Goal: Task Accomplishment & Management: Use online tool/utility

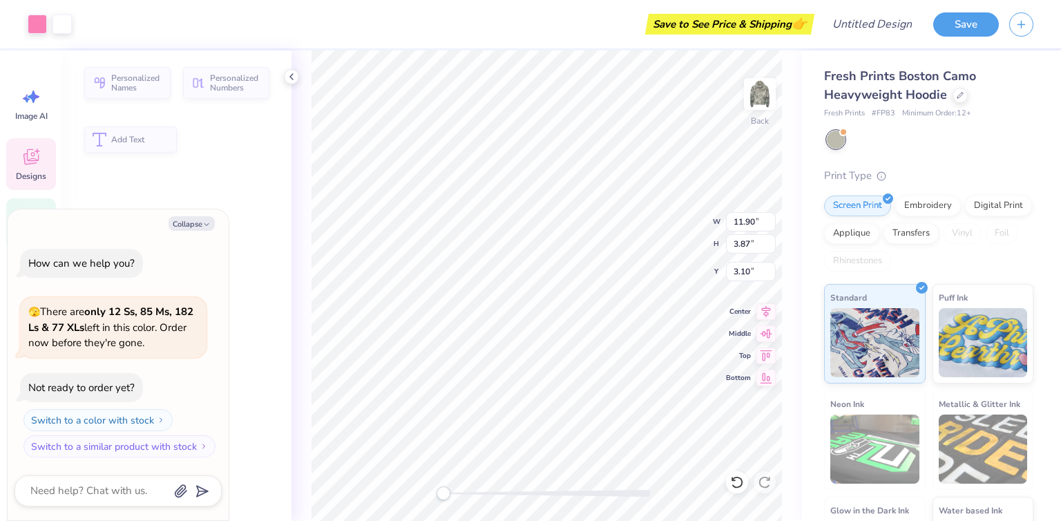
type textarea "x"
type input "11.90"
type input "3.87"
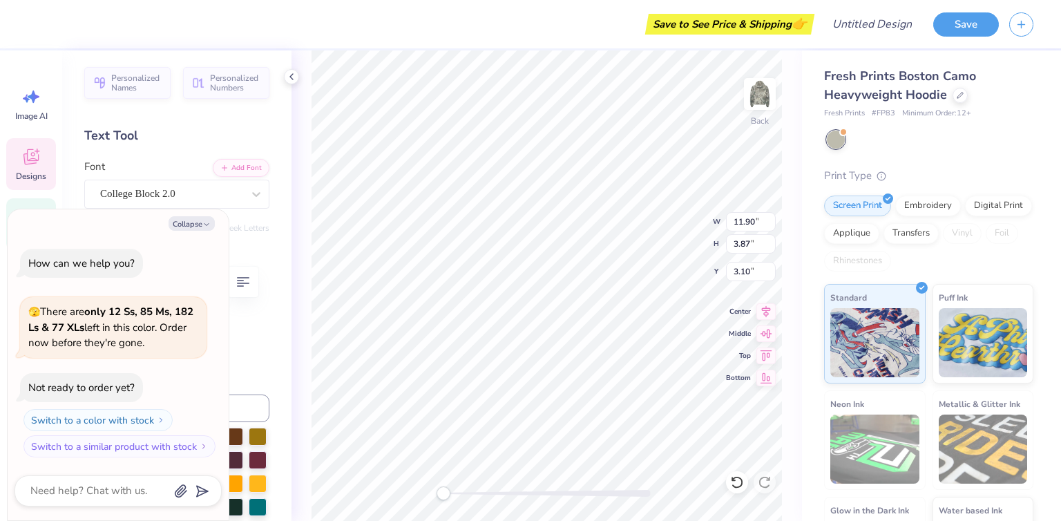
scroll to position [11, 1]
type textarea "x"
type textarea "ALPHA"
type textarea "x"
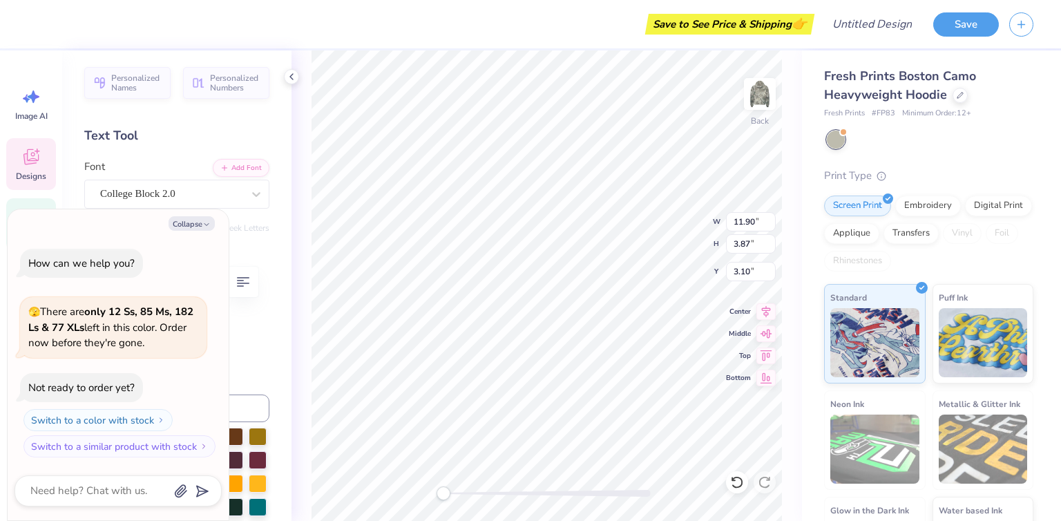
type textarea "A"
type textarea "x"
type textarea "T"
type textarea "x"
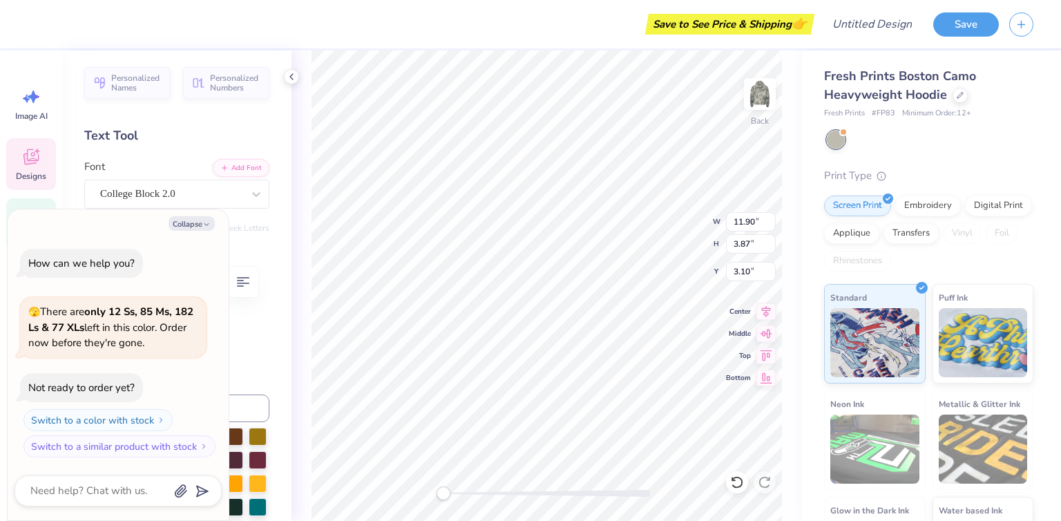
type textarea "Tau"
type textarea "x"
type textarea "Tau d"
type textarea "x"
type textarea "Tau de"
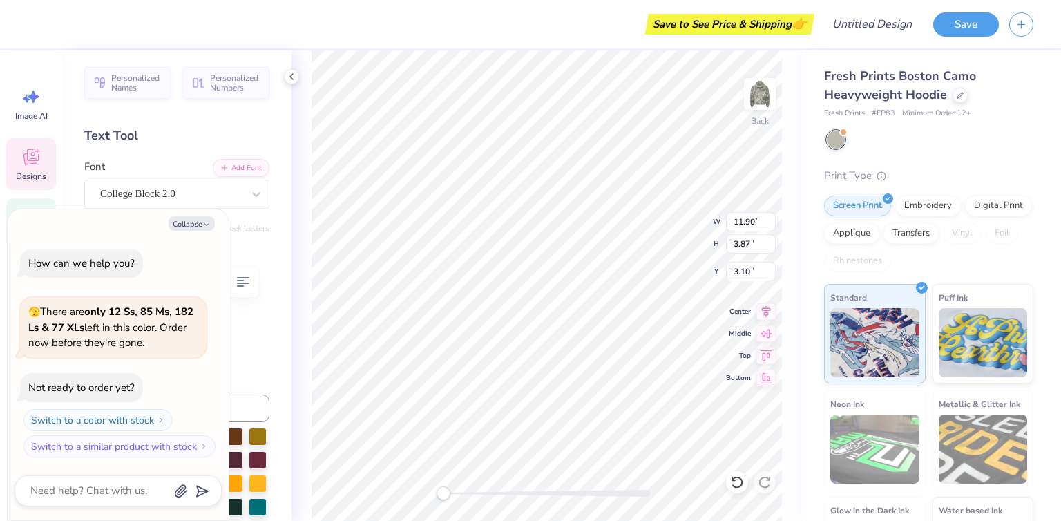
type textarea "x"
type textarea "Tau delt"
type textarea "x"
type textarea "Tau delta"
type textarea "x"
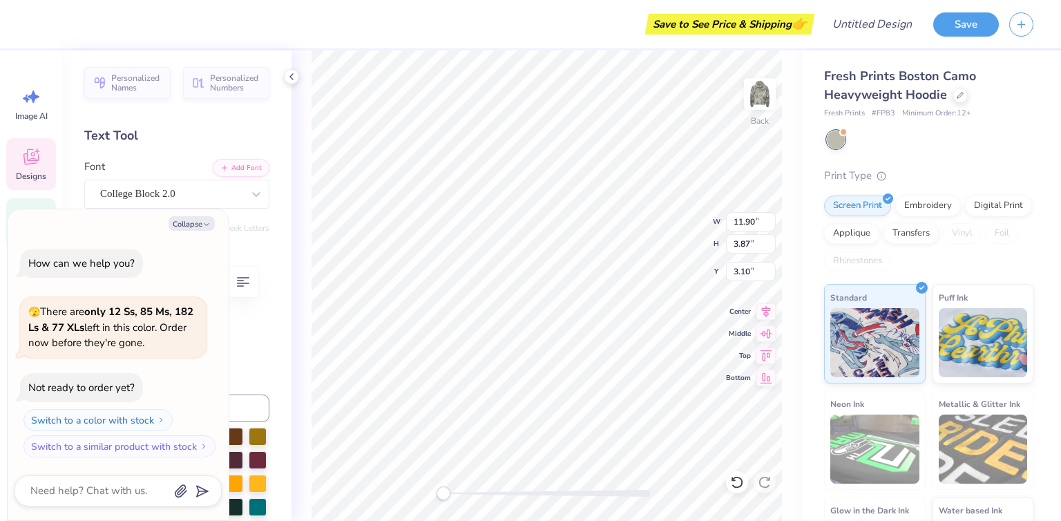
type textarea "Tau delta"
type textarea "x"
type textarea "Tau delta G"
type textarea "x"
type textarea "Tau delta Gam"
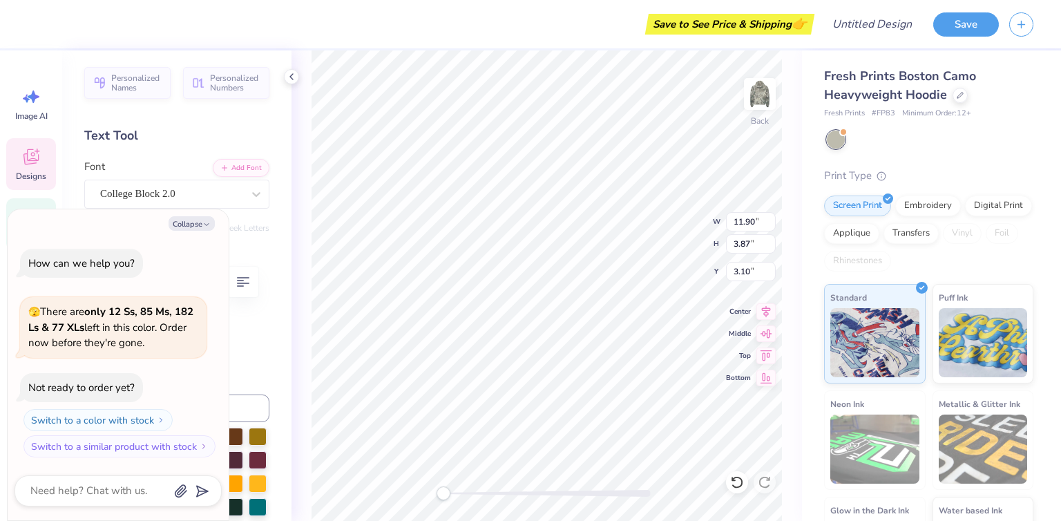
type textarea "x"
type textarea "Tau delta Gamm"
type textarea "x"
type textarea "Tau delta Gamma"
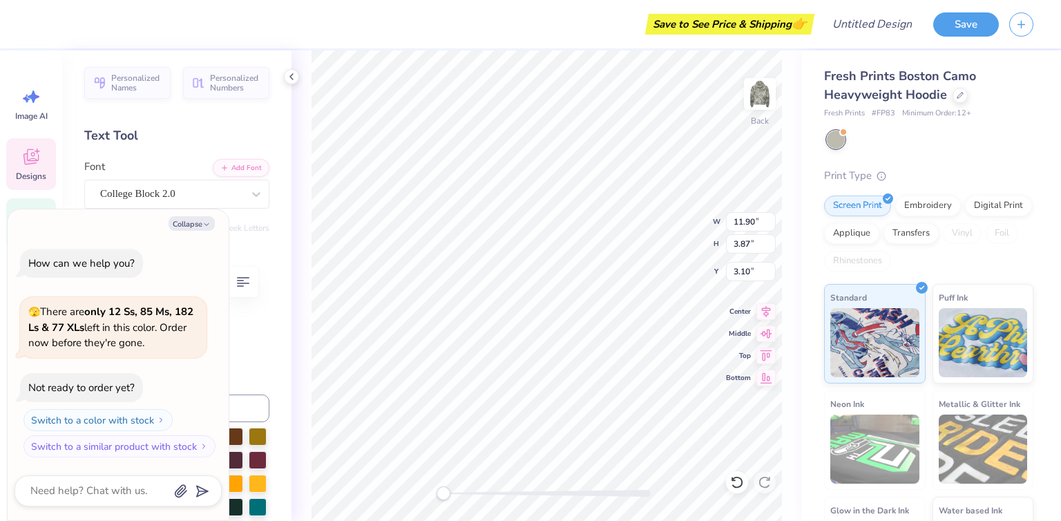
type textarea "x"
type textarea "Tau delta Gamm"
type textarea "x"
type textarea "Tau delta Gam"
type textarea "x"
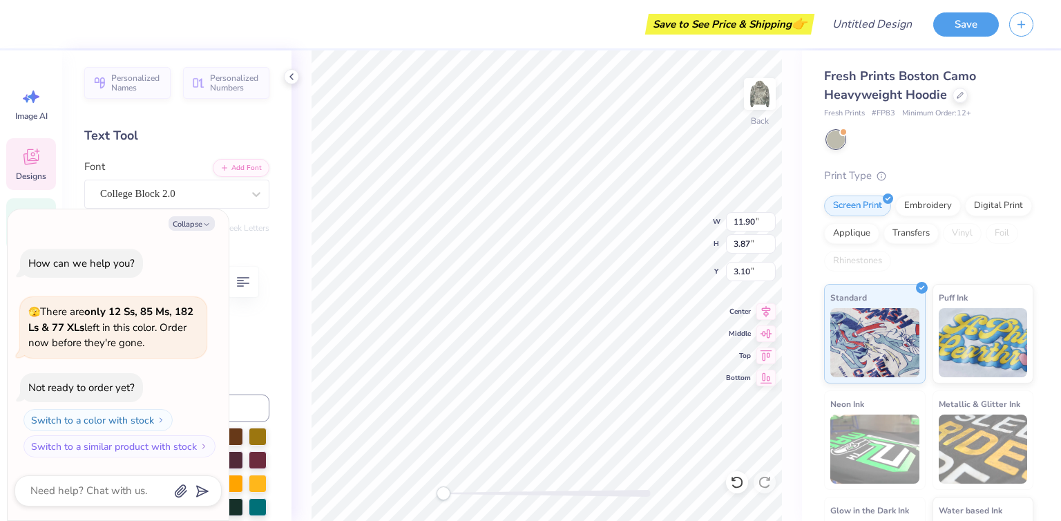
type textarea "Tau delta Ga"
type textarea "x"
type textarea "Tau delta G"
type textarea "x"
type textarea "Tau delta"
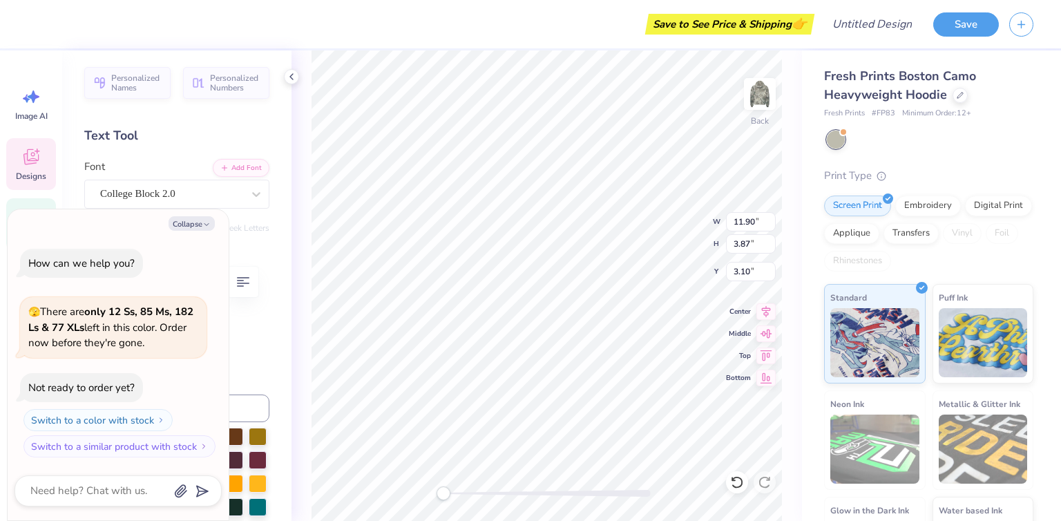
type textarea "x"
type textarea "Tau delta"
type textarea "x"
type textarea "Tau delt"
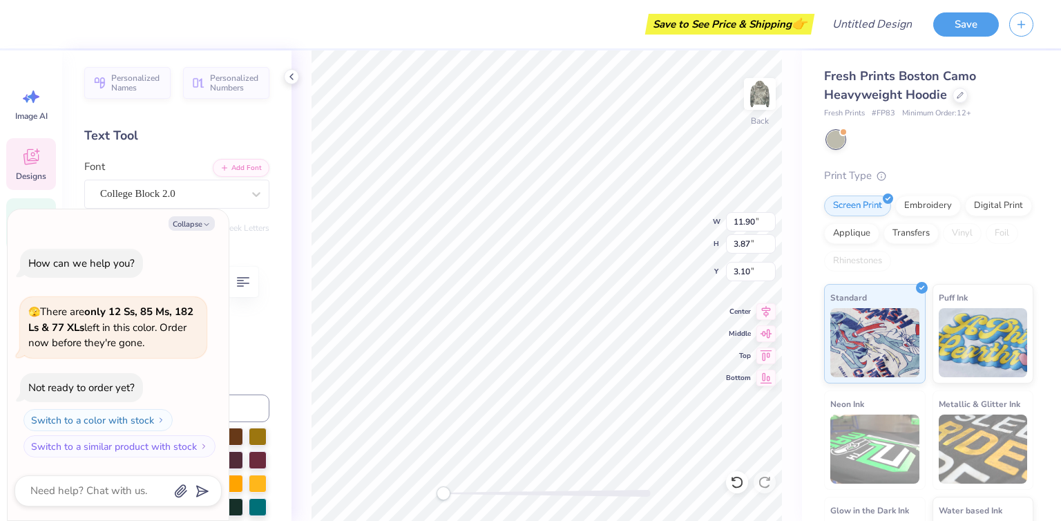
type textarea "x"
type input "5.48"
type input "0.98"
type input "6.43"
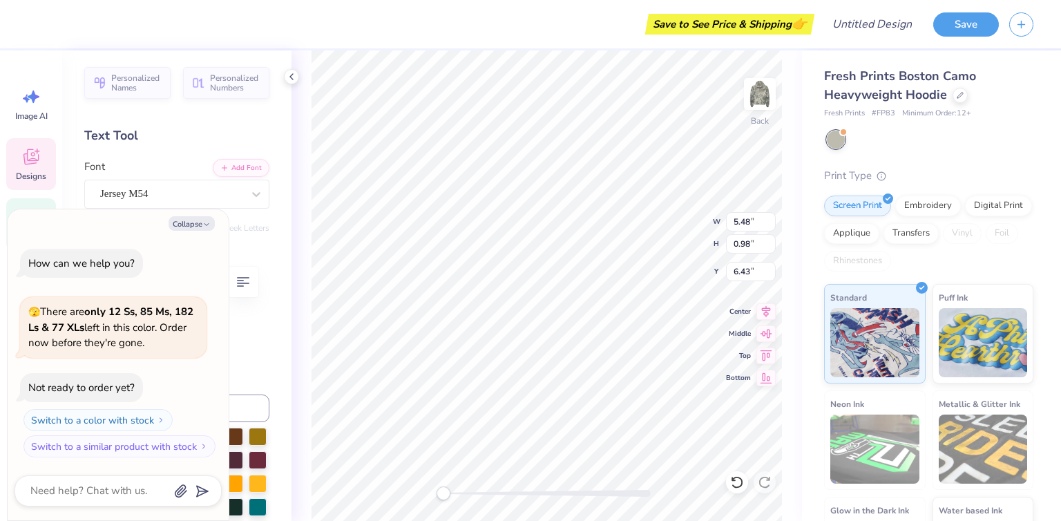
type textarea "x"
type textarea "est 1"
type textarea "x"
type textarea "est 19"
type textarea "x"
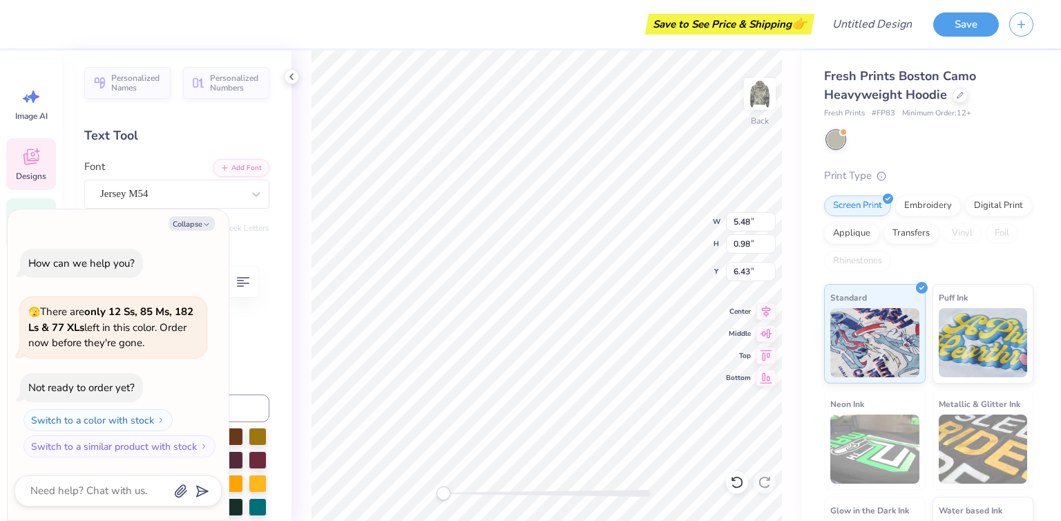
type textarea "est 195"
type textarea "x"
type textarea "est 1955"
type textarea "x"
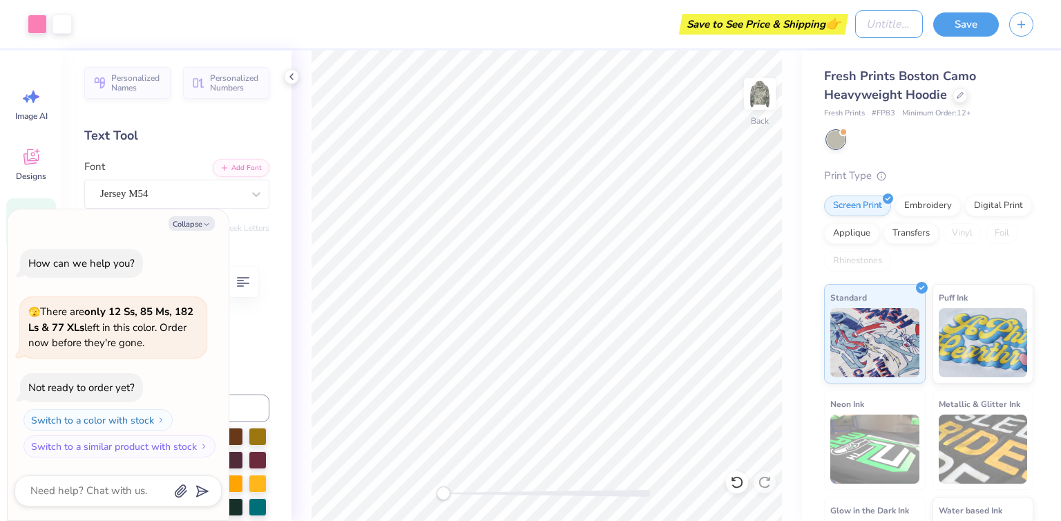
click at [871, 31] on input "Design Title" at bounding box center [889, 24] width 68 height 28
type input "C"
type textarea "x"
type input "CA"
type textarea "x"
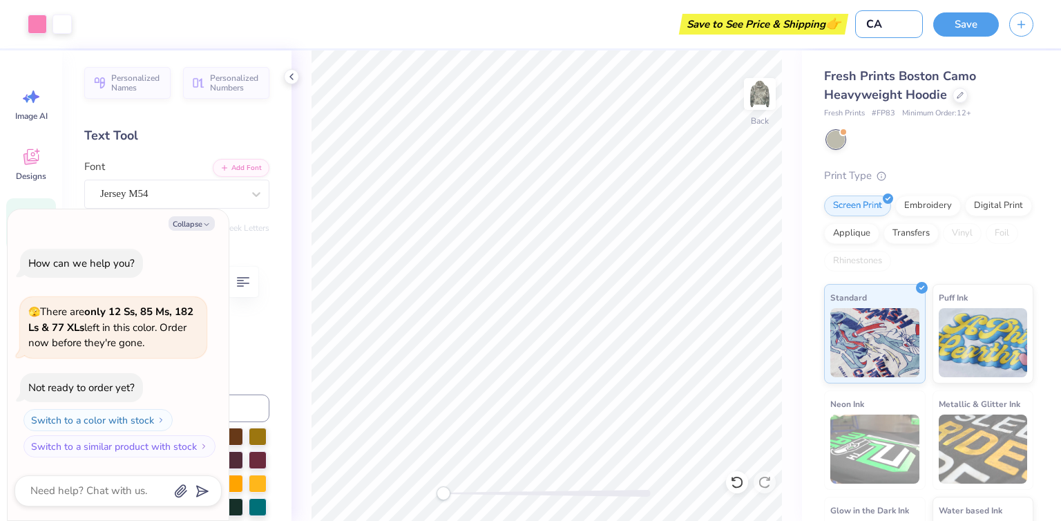
type input "CAM"
type textarea "x"
type input "CAMO"
type textarea "x"
type input "CAMO"
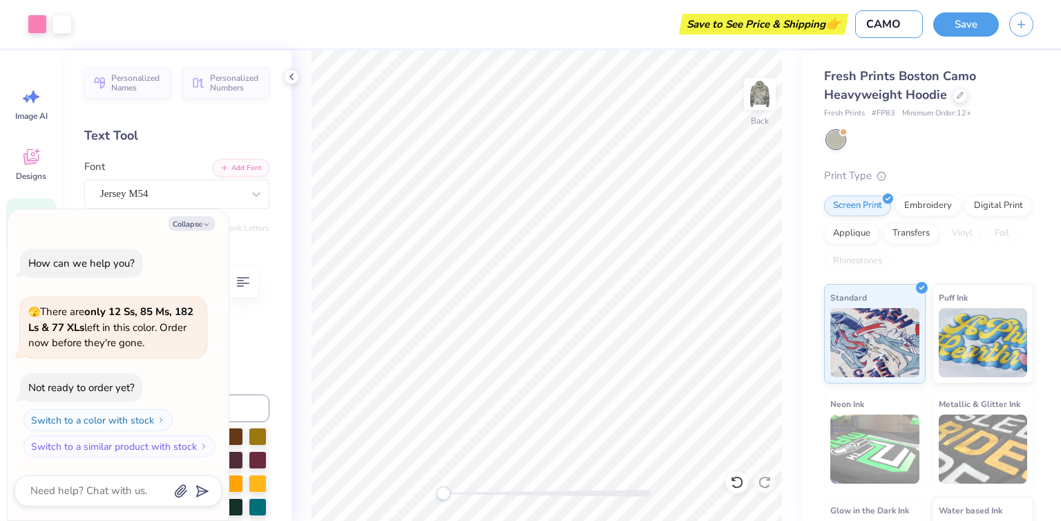
type textarea "x"
type input "CAMO H"
type textarea "x"
type input "CAMO Ho"
type textarea "x"
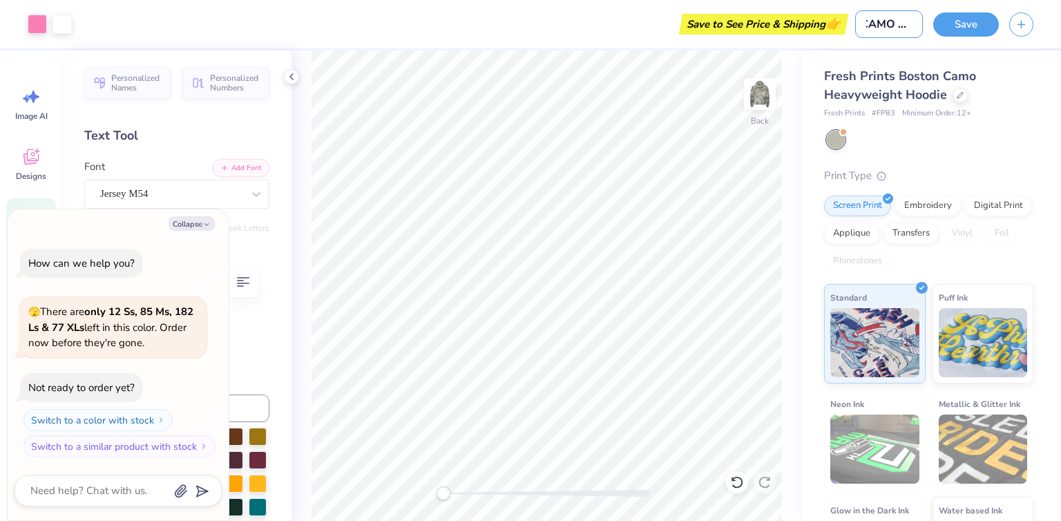
type input "CAMO Hoo"
type textarea "x"
type input "CAMO Hood"
type textarea "x"
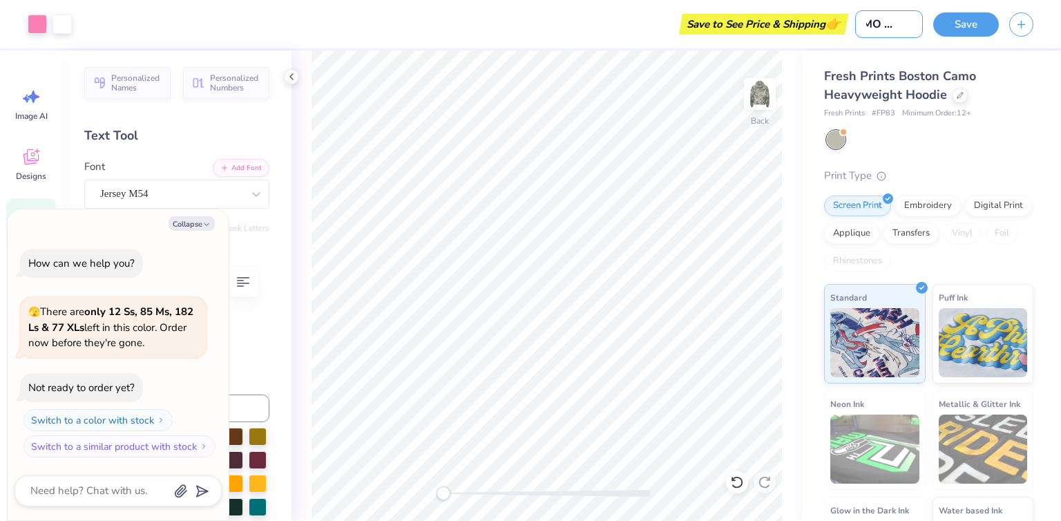
type input "CAMO Hoodi"
type textarea "x"
type input "CAMO Hoodie"
type textarea "x"
type input "CAMO Hoodie"
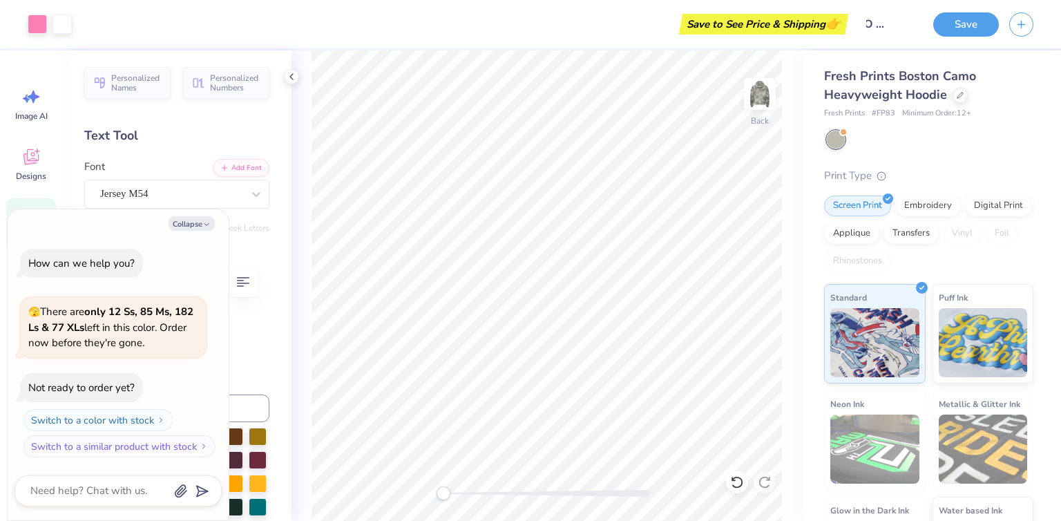
scroll to position [0, 0]
click at [186, 225] on button "Collapse" at bounding box center [192, 223] width 46 height 15
type textarea "x"
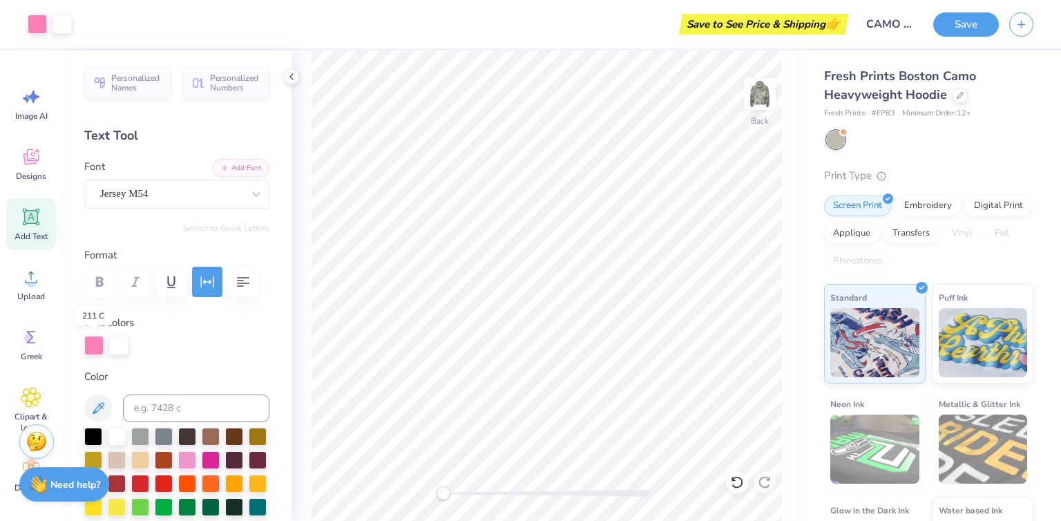
click at [90, 350] on div at bounding box center [93, 345] width 19 height 19
click at [88, 436] on div at bounding box center [93, 437] width 18 height 18
click at [190, 435] on div at bounding box center [187, 437] width 18 height 18
type input "1.33"
type input "1.27"
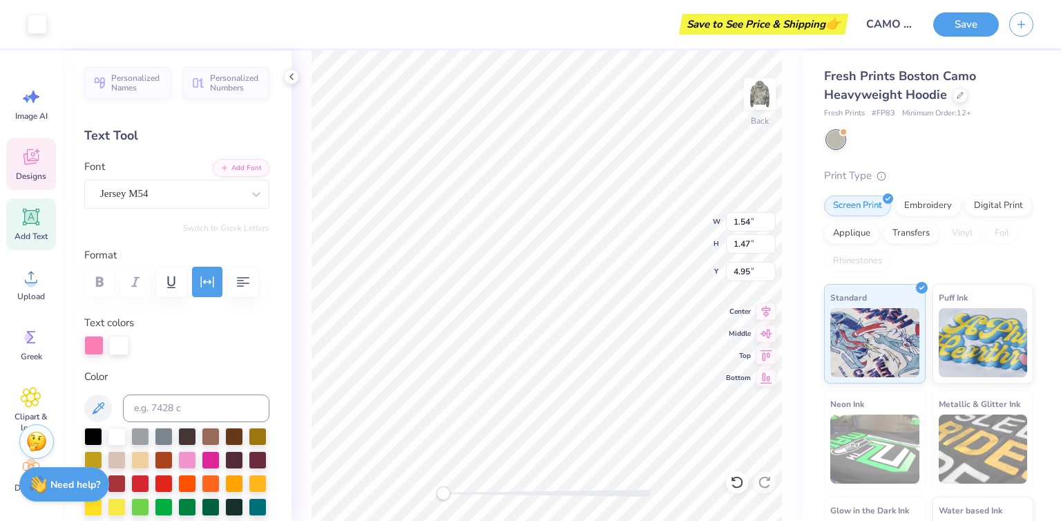
type input "5.06"
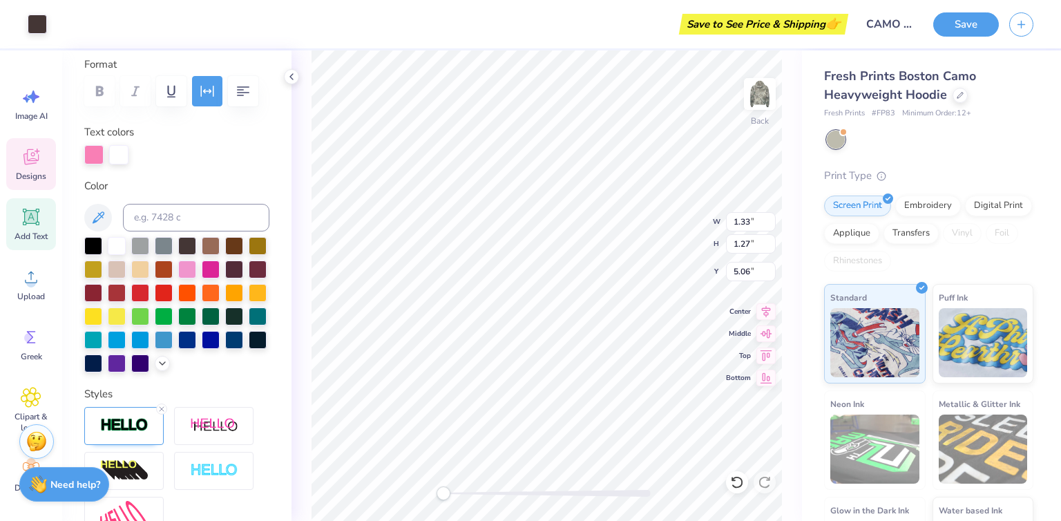
click at [155, 349] on div at bounding box center [164, 340] width 18 height 18
click at [115, 158] on div at bounding box center [118, 154] width 19 height 19
type input "5.46"
type input "0.98"
type input "6.43"
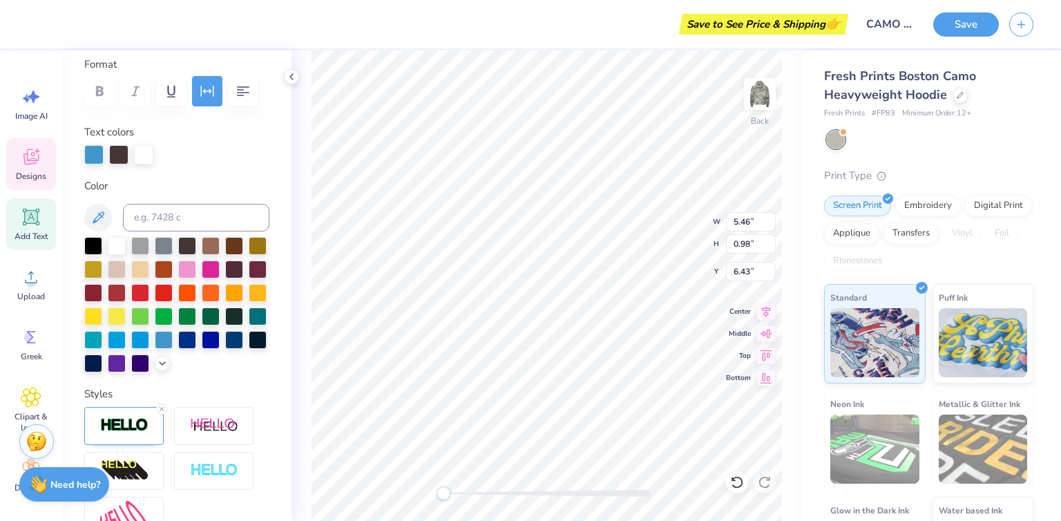
type input "1.54"
type input "1.47"
type input "4.95"
click at [113, 245] on div at bounding box center [117, 246] width 18 height 18
click at [263, 164] on div "Personalized Names Personalized Numbers Text Tool Add Font Font Jersey M54 Swit…" at bounding box center [176, 285] width 229 height 471
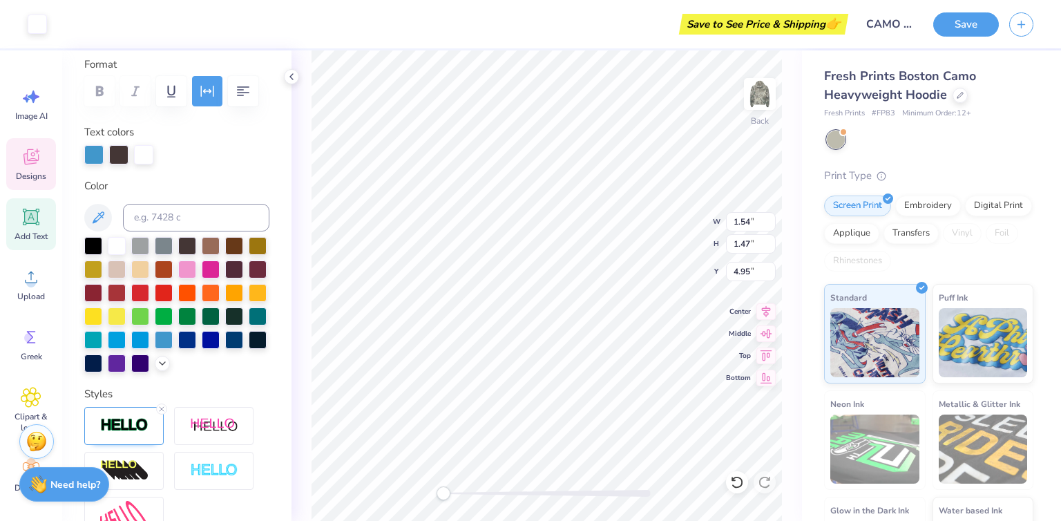
type input "5.46"
type input "0.98"
type input "6.43"
click at [187, 245] on div at bounding box center [187, 246] width 18 height 18
click at [217, 174] on div "Personalized Names Personalized Numbers Text Tool Add Font Font Jersey M54 Swit…" at bounding box center [176, 285] width 229 height 471
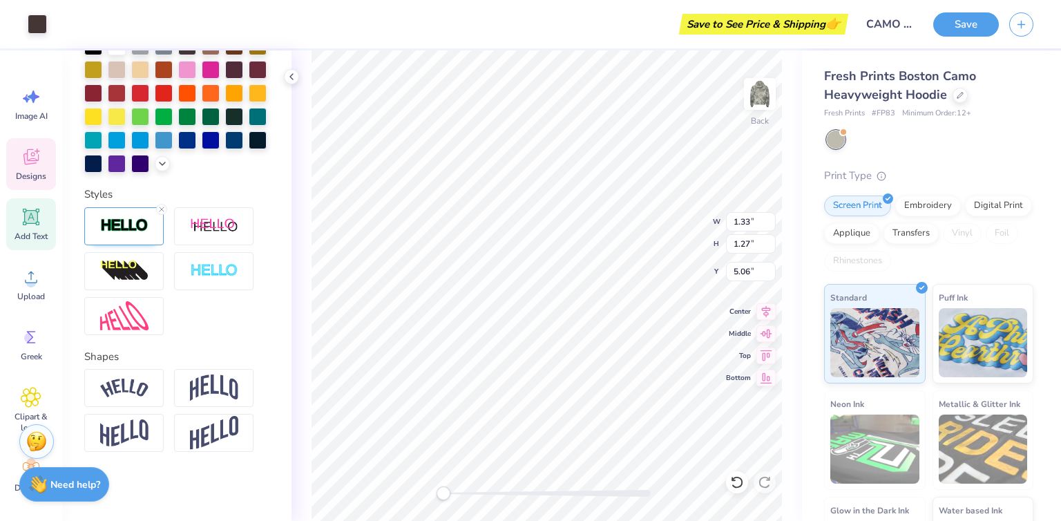
scroll to position [413, 0]
click at [189, 323] on div at bounding box center [176, 271] width 185 height 128
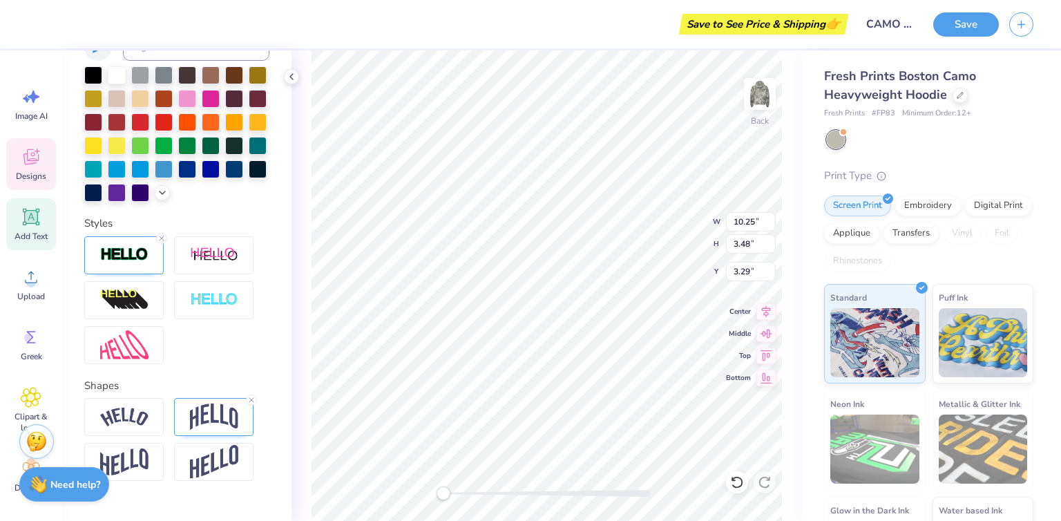
scroll to position [361, 0]
click at [178, 179] on div at bounding box center [187, 170] width 18 height 18
click at [183, 75] on div at bounding box center [187, 76] width 18 height 18
click at [218, 76] on div at bounding box center [211, 76] width 18 height 18
click at [237, 71] on div at bounding box center [234, 76] width 18 height 18
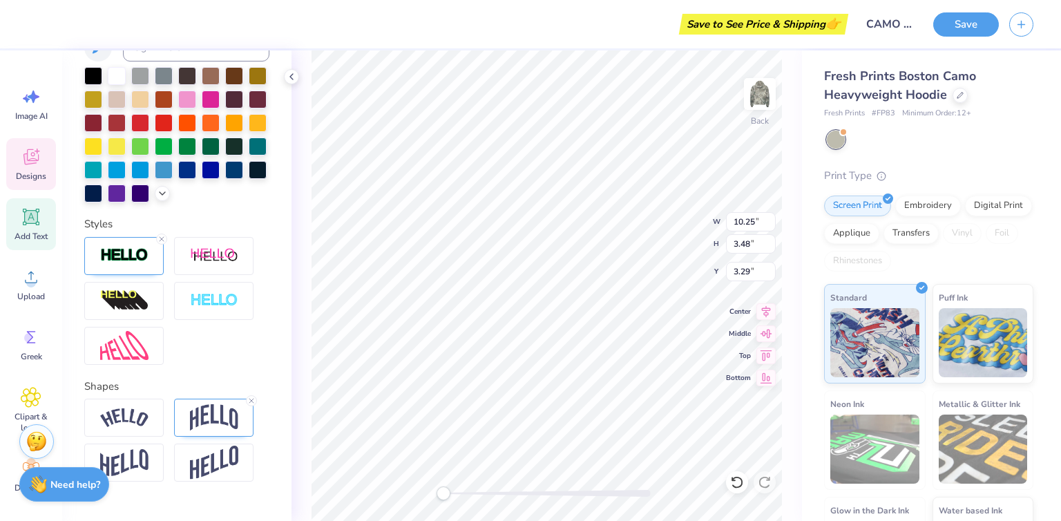
click at [187, 73] on div at bounding box center [187, 76] width 18 height 18
click at [220, 98] on div at bounding box center [211, 100] width 18 height 18
click at [220, 97] on div at bounding box center [211, 100] width 18 height 18
click at [220, 104] on div at bounding box center [211, 100] width 18 height 18
type input "5.46"
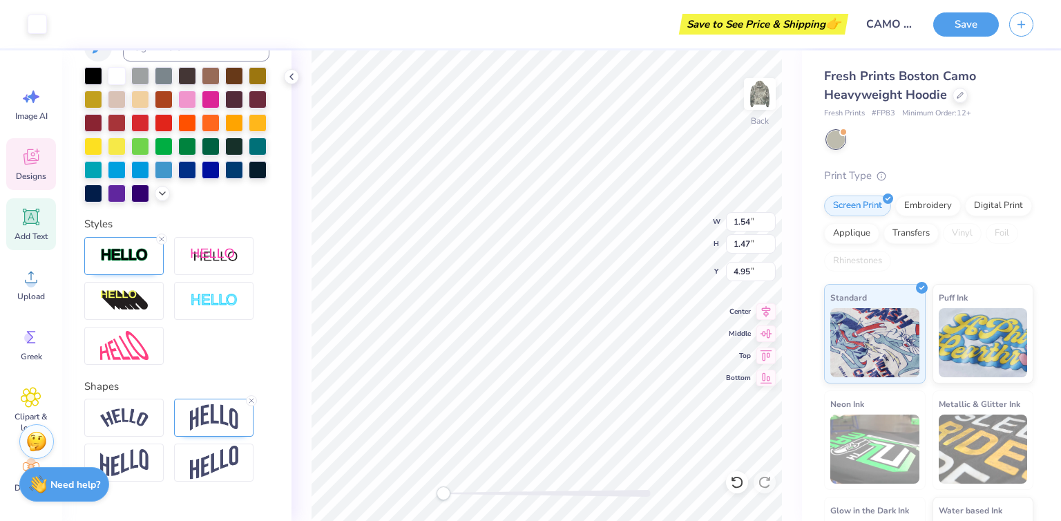
type input "0.98"
type input "6.43"
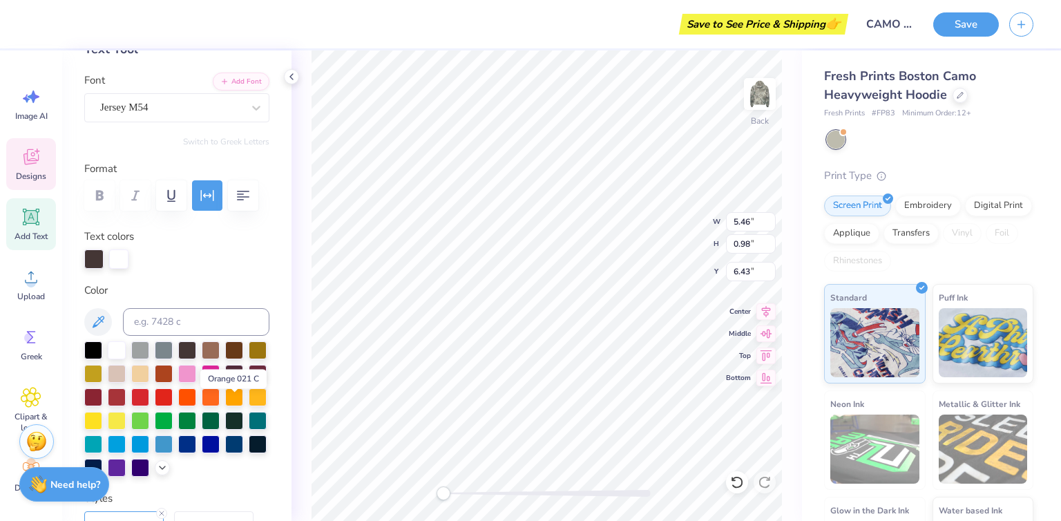
scroll to position [74, 0]
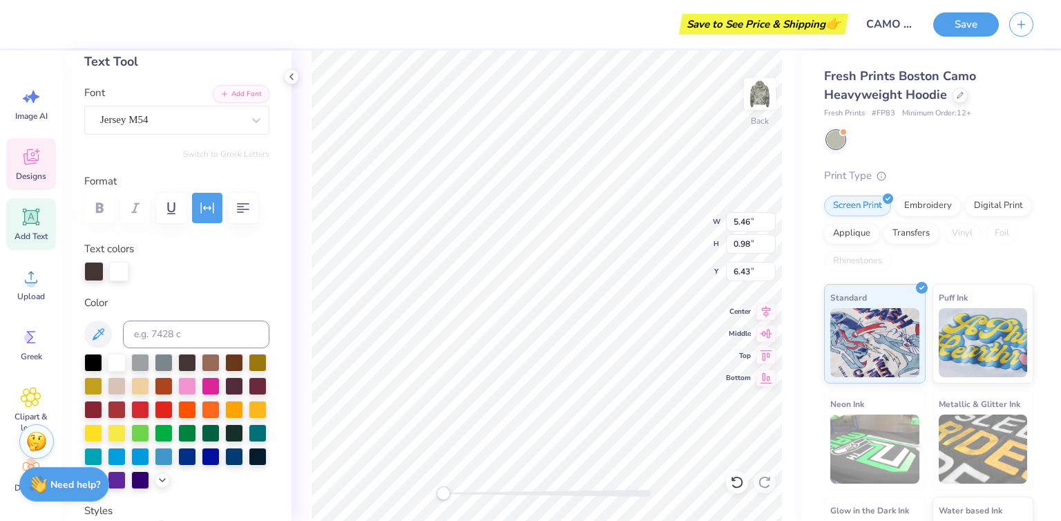
click at [94, 272] on div at bounding box center [93, 271] width 19 height 19
click at [220, 387] on div at bounding box center [211, 386] width 18 height 18
click at [116, 361] on div at bounding box center [117, 363] width 18 height 18
click at [220, 385] on div at bounding box center [211, 386] width 18 height 18
click at [220, 380] on div at bounding box center [211, 386] width 18 height 18
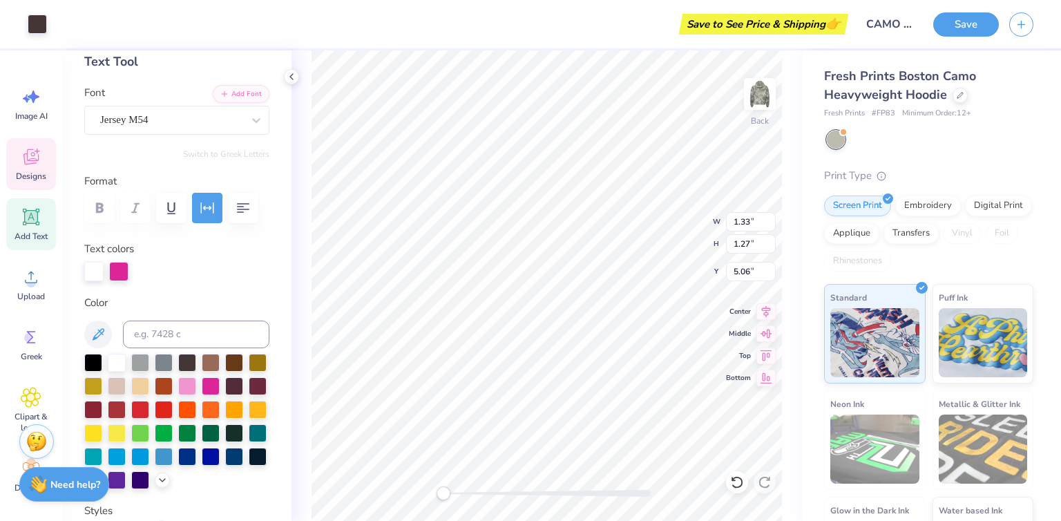
click at [220, 380] on div at bounding box center [211, 386] width 18 height 18
click at [59, 28] on div at bounding box center [62, 24] width 19 height 19
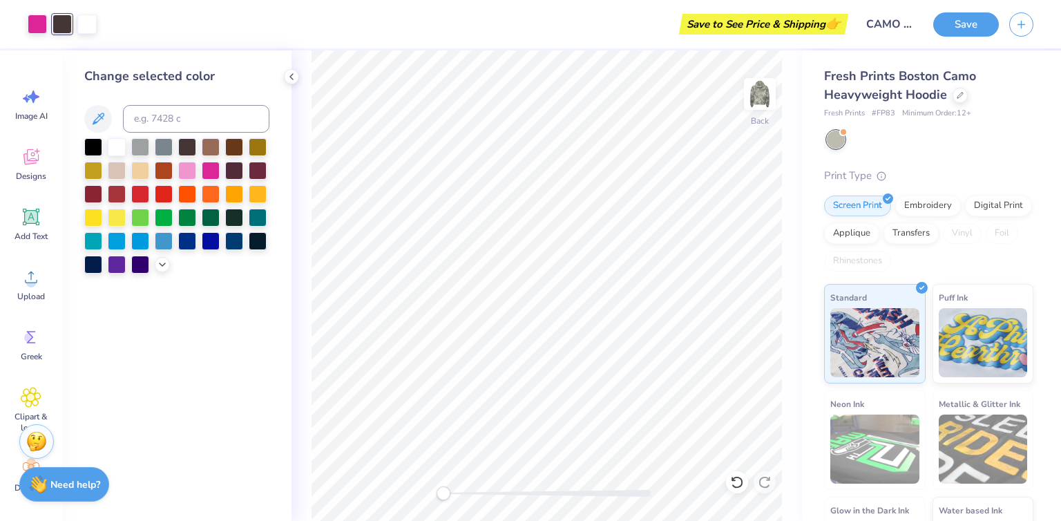
click at [205, 169] on div at bounding box center [211, 171] width 18 height 18
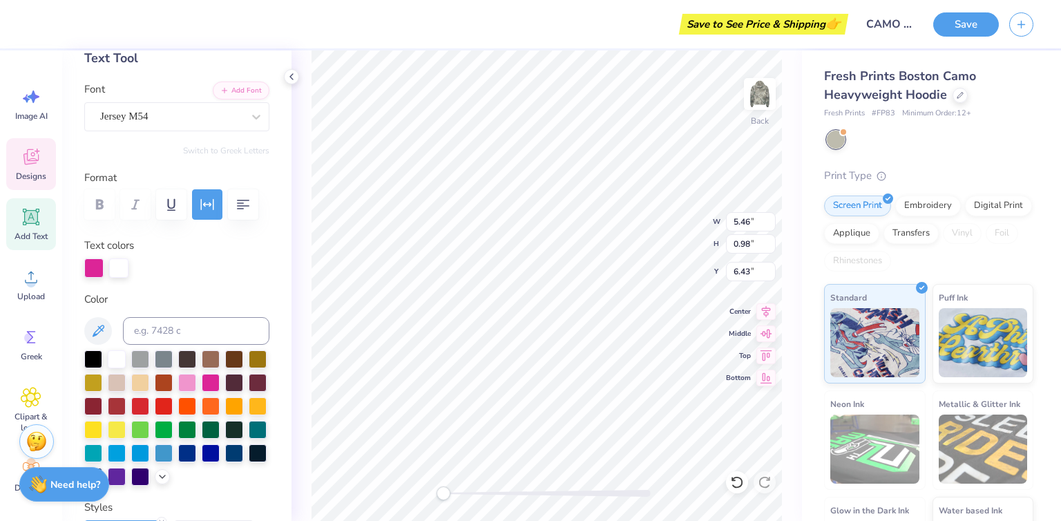
scroll to position [82, 0]
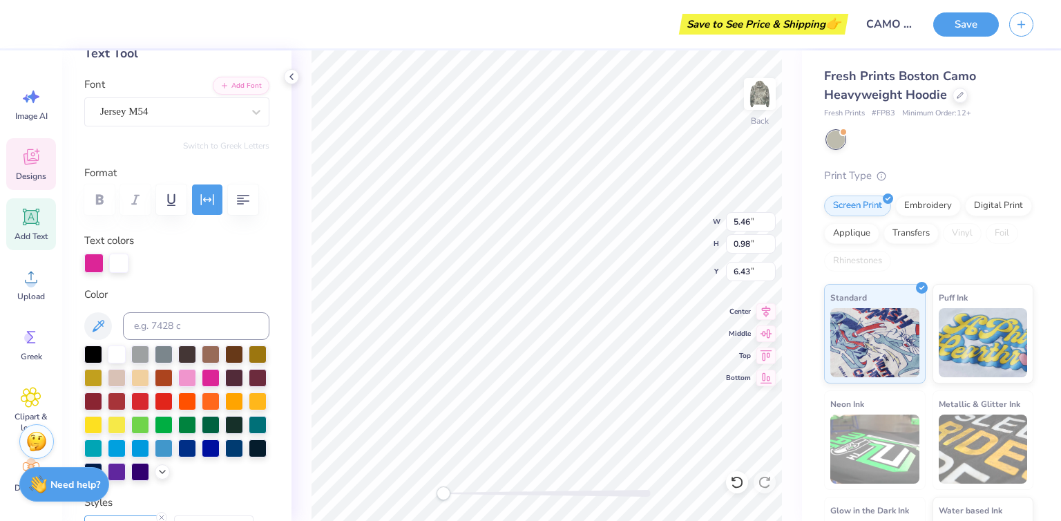
click at [184, 357] on div at bounding box center [187, 354] width 18 height 18
click at [121, 352] on div at bounding box center [117, 354] width 18 height 18
click at [220, 376] on div at bounding box center [211, 378] width 18 height 18
click at [973, 19] on button "Save" at bounding box center [966, 24] width 66 height 24
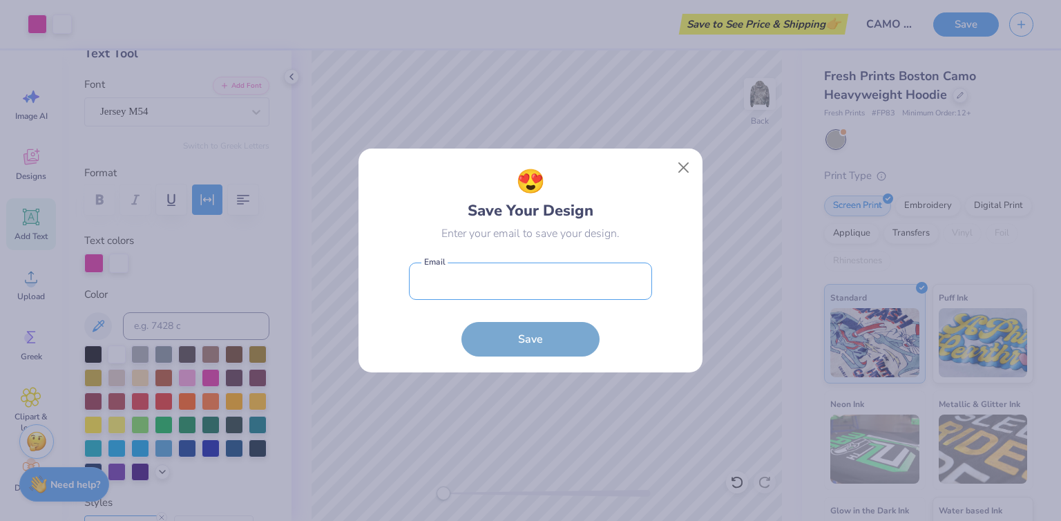
click at [489, 288] on input "email" at bounding box center [530, 282] width 243 height 38
type input "linneahedin366@gmail.com"
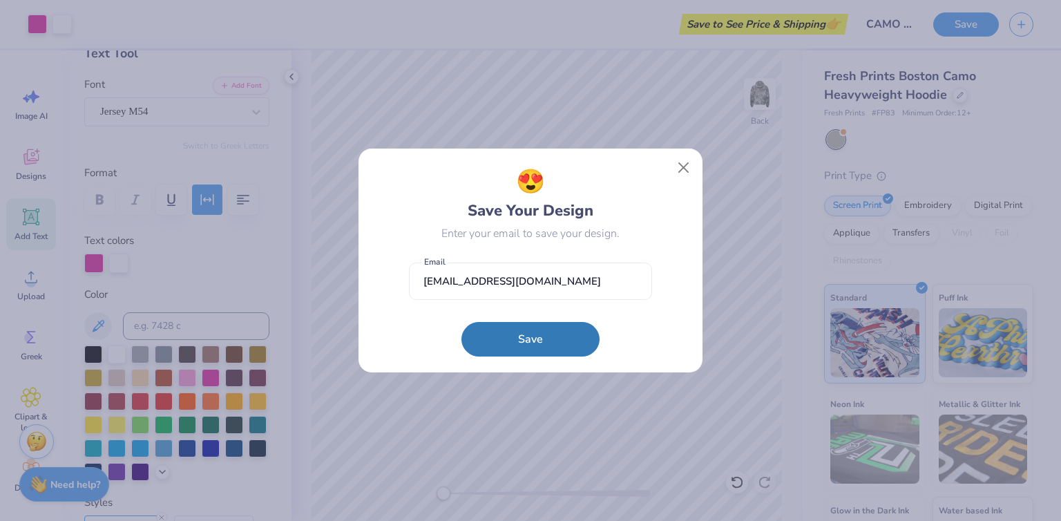
click at [532, 338] on button "Save" at bounding box center [531, 339] width 138 height 35
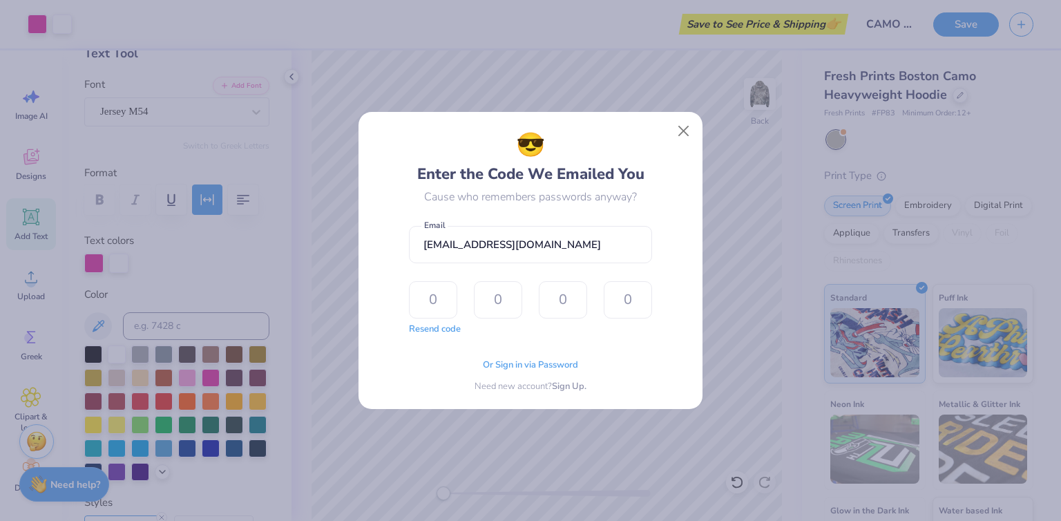
type input "9"
type input "5"
type input "9"
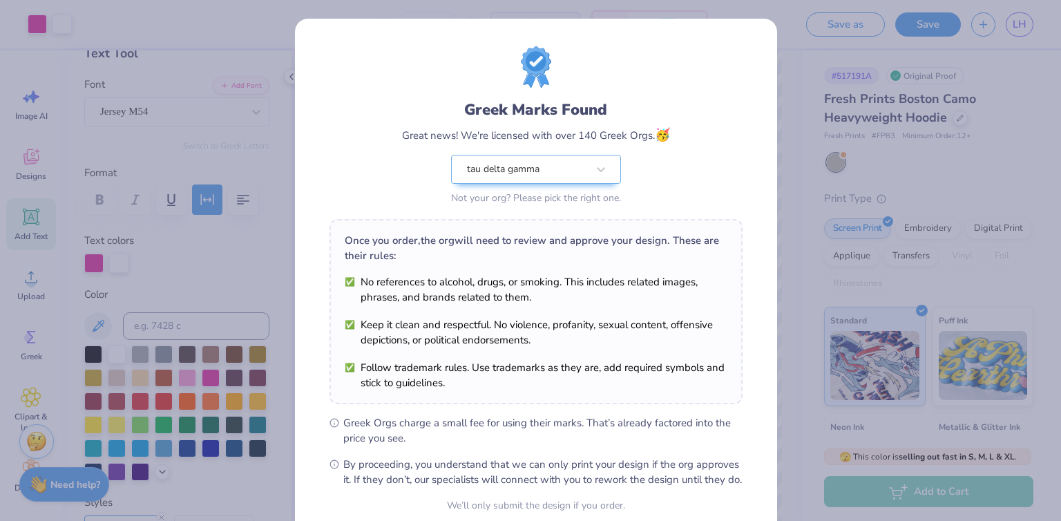
scroll to position [124, 0]
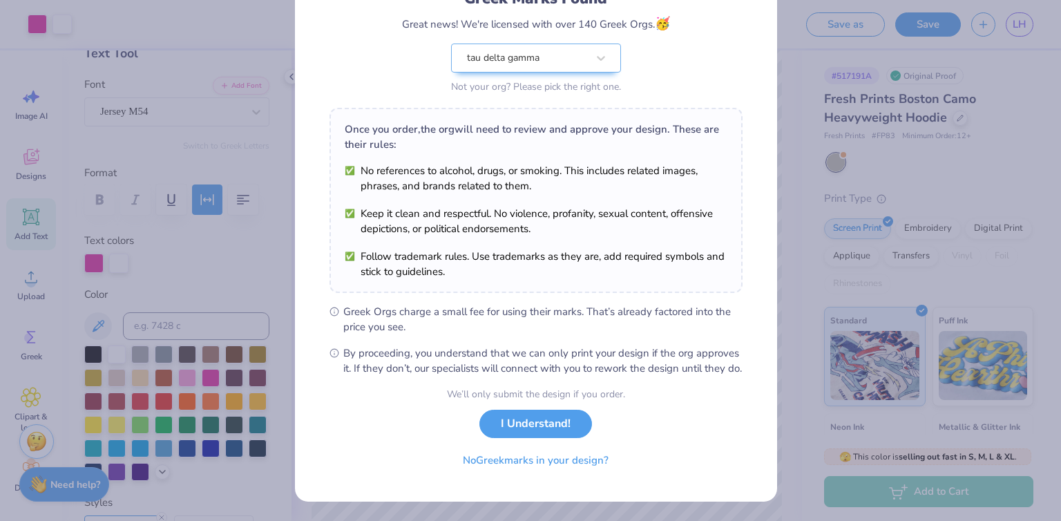
click at [531, 421] on button "I Understand!" at bounding box center [535, 424] width 113 height 28
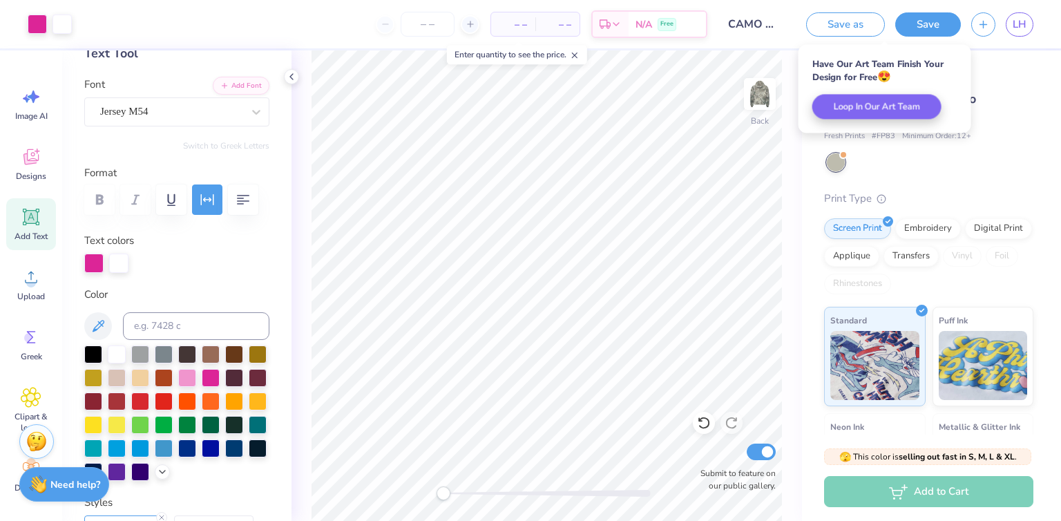
scroll to position [0, 0]
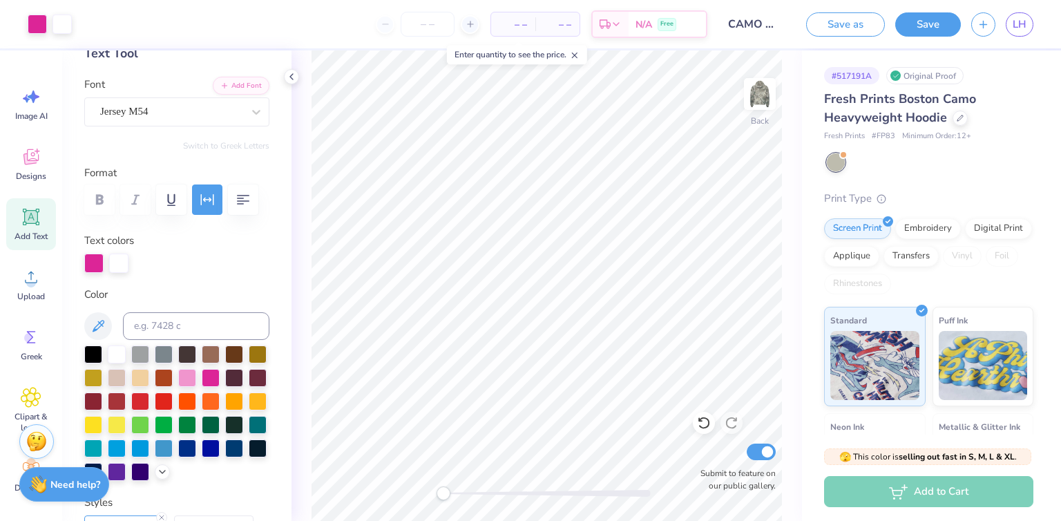
click at [434, 21] on input "number" at bounding box center [428, 24] width 54 height 25
type input "25"
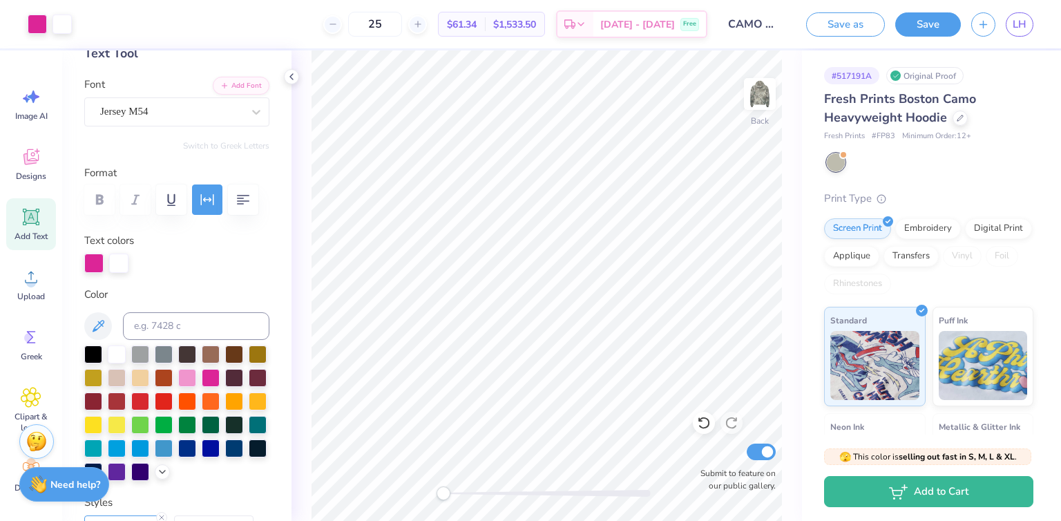
type textarea "x"
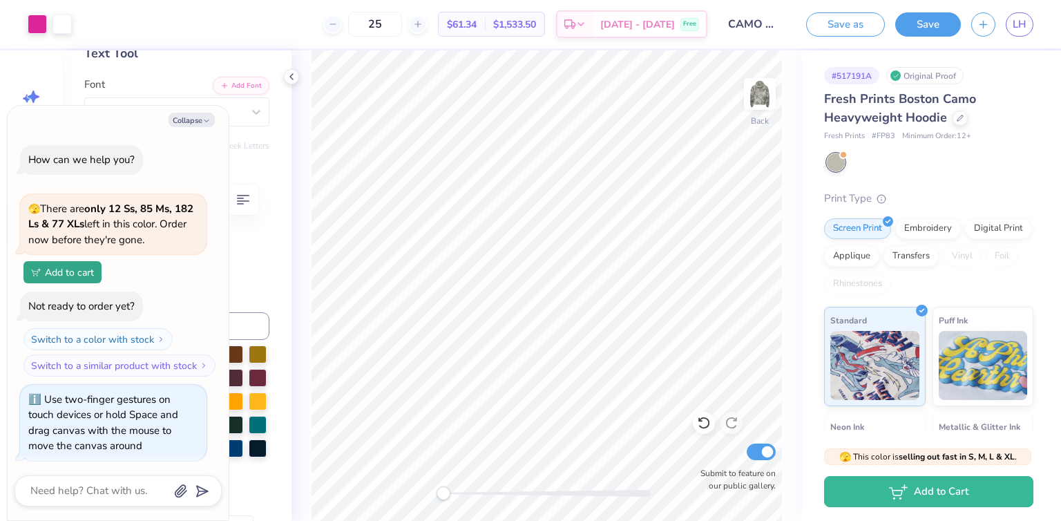
scroll to position [3, 0]
type input "25"
click at [177, 126] on button "Collapse" at bounding box center [192, 120] width 46 height 15
type textarea "x"
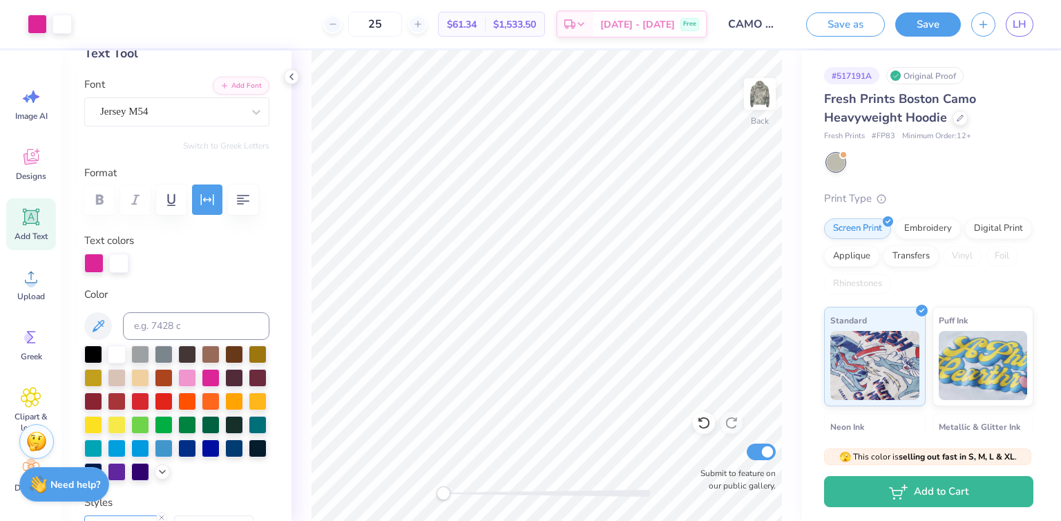
click at [1026, 38] on div "Save as Save LH" at bounding box center [928, 24] width 265 height 48
click at [1023, 26] on span "LH" at bounding box center [1020, 25] width 14 height 16
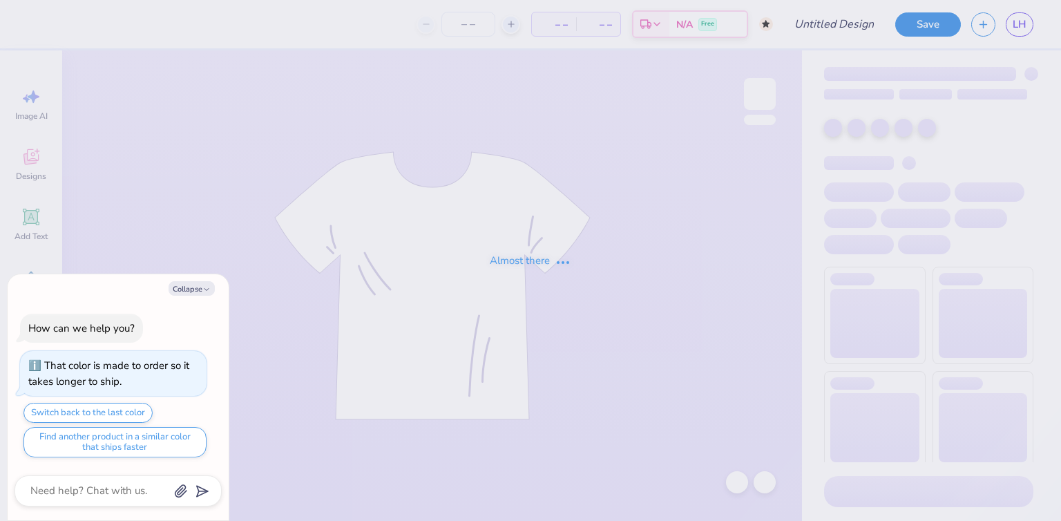
click at [205, 289] on polyline "button" at bounding box center [207, 289] width 4 height 2
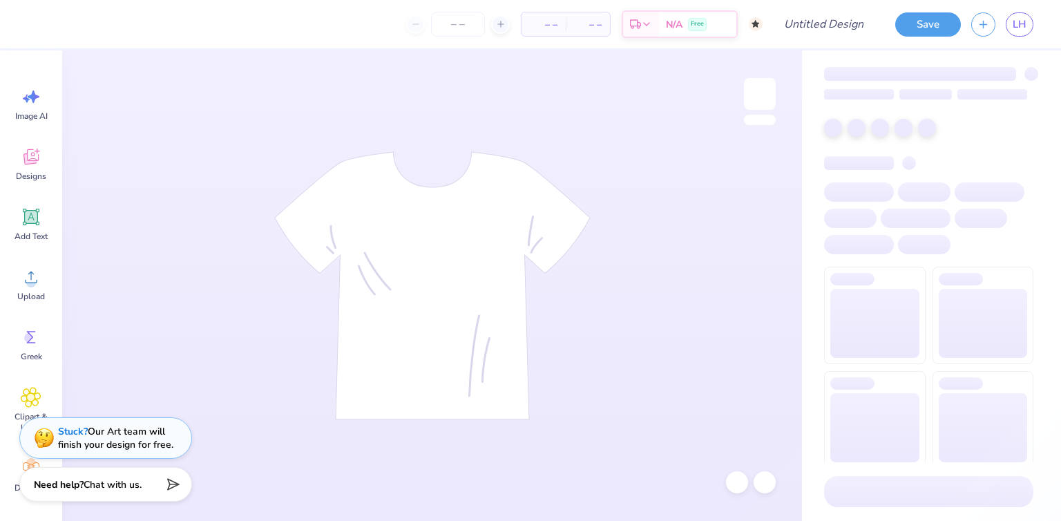
type textarea "x"
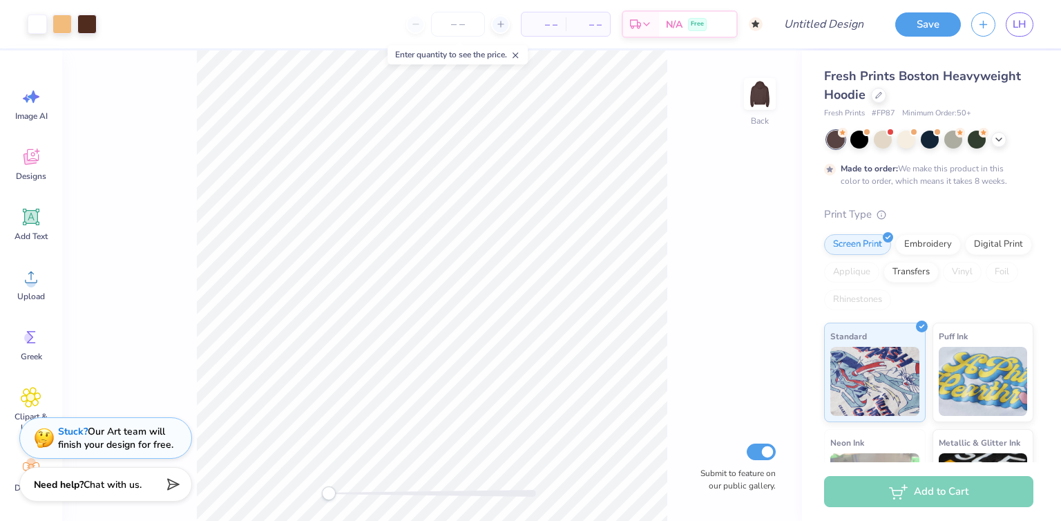
scroll to position [8, 0]
click at [38, 135] on div "Designs" at bounding box center [31, 156] width 50 height 52
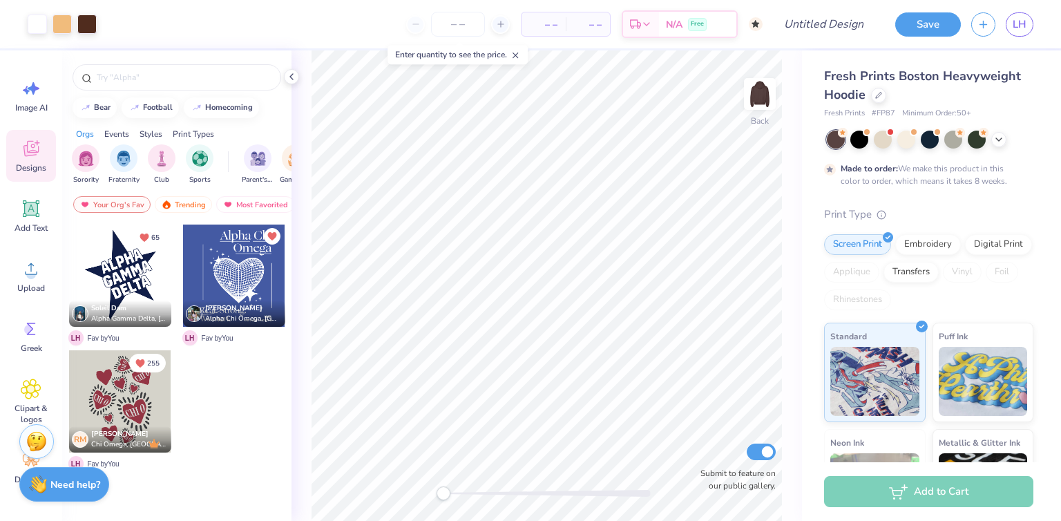
click at [876, 93] on icon at bounding box center [878, 95] width 7 height 7
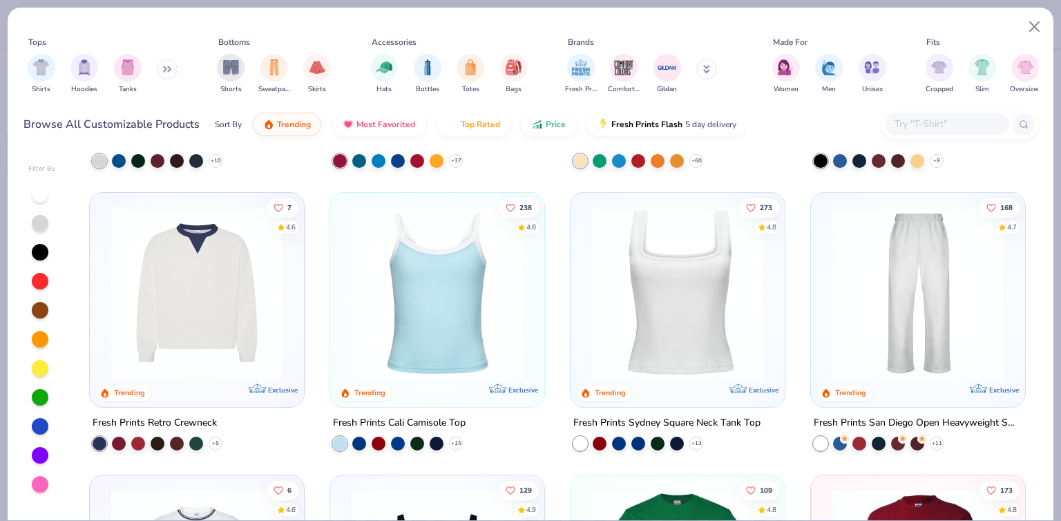
scroll to position [251, 0]
click at [585, 283] on img at bounding box center [491, 292] width 187 height 173
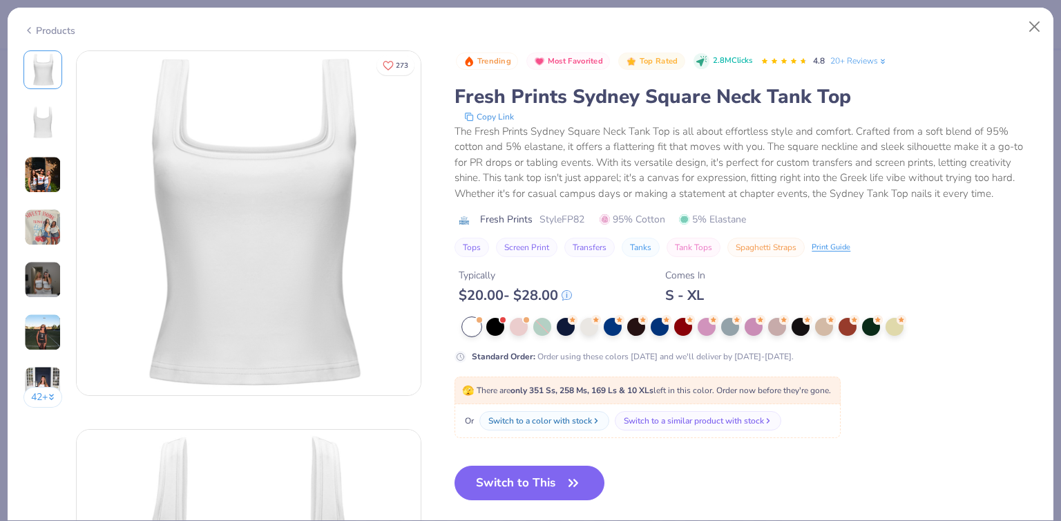
click at [634, 330] on div at bounding box center [636, 327] width 18 height 18
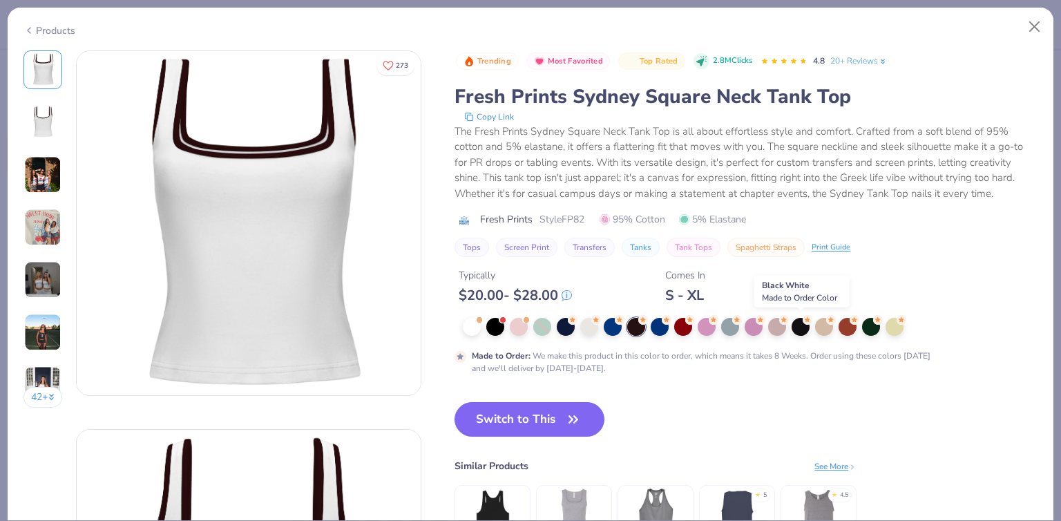
click at [799, 327] on div at bounding box center [801, 327] width 18 height 18
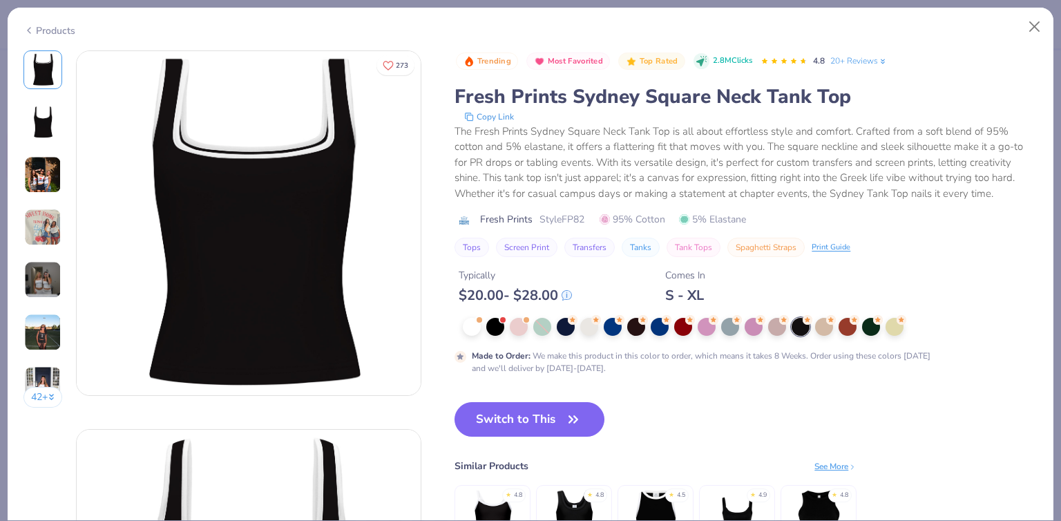
click at [846, 327] on div at bounding box center [848, 327] width 18 height 18
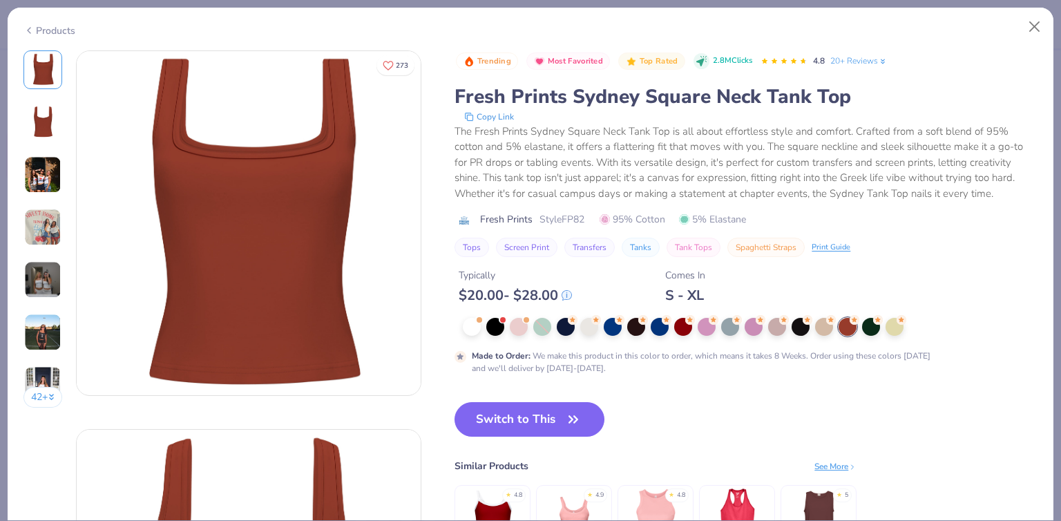
click at [871, 330] on div at bounding box center [871, 327] width 18 height 18
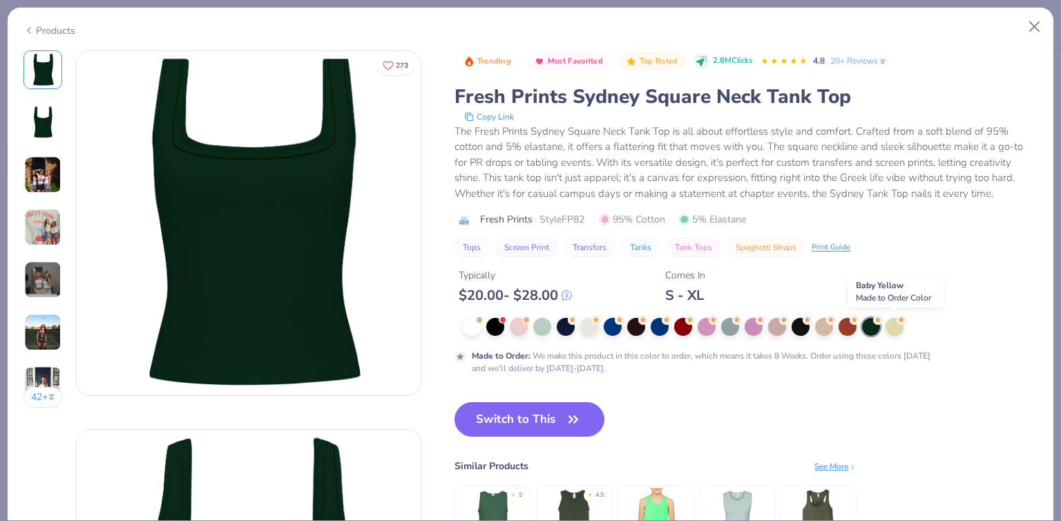
click at [900, 330] on div at bounding box center [895, 327] width 18 height 18
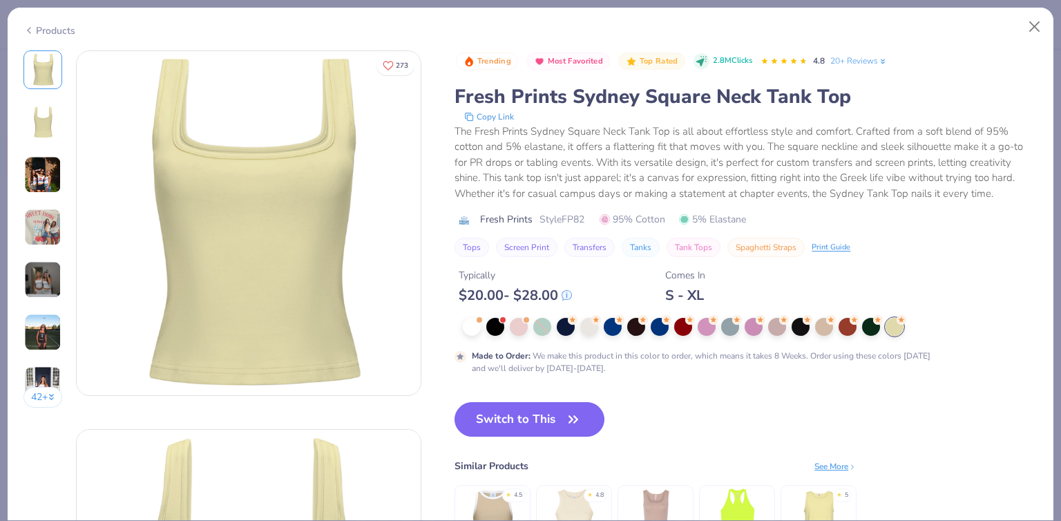
click at [638, 330] on div at bounding box center [636, 327] width 18 height 18
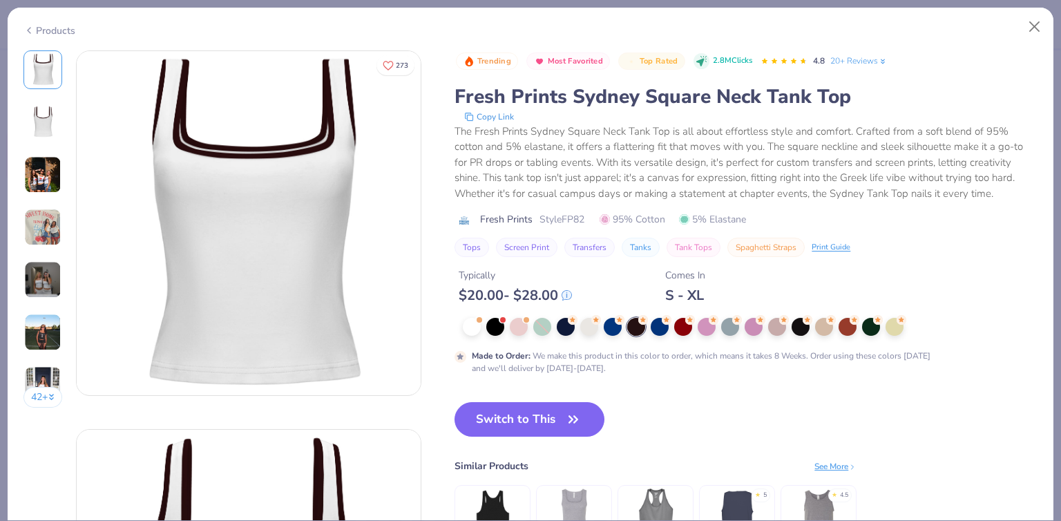
click at [595, 421] on button "Switch to This" at bounding box center [530, 419] width 150 height 35
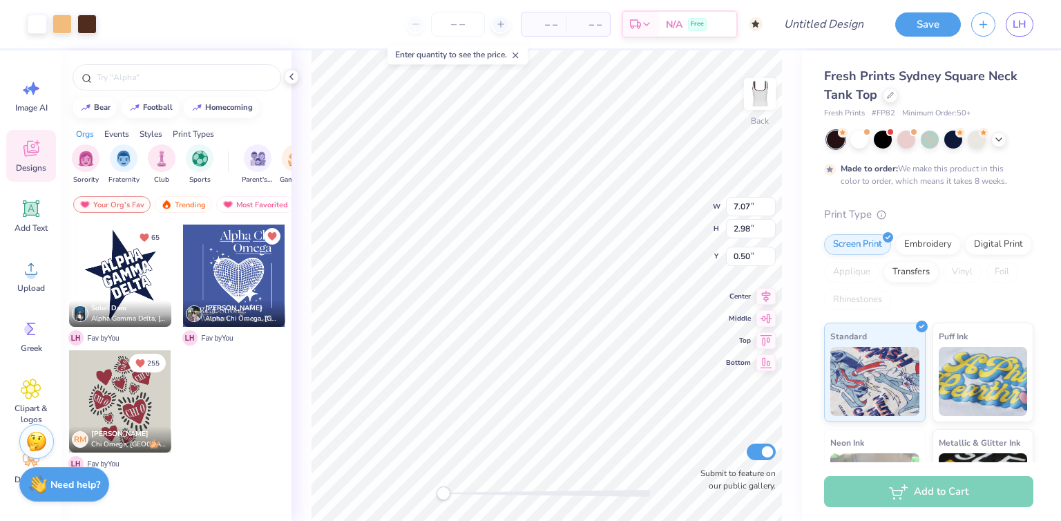
click at [30, 20] on div at bounding box center [37, 24] width 19 height 19
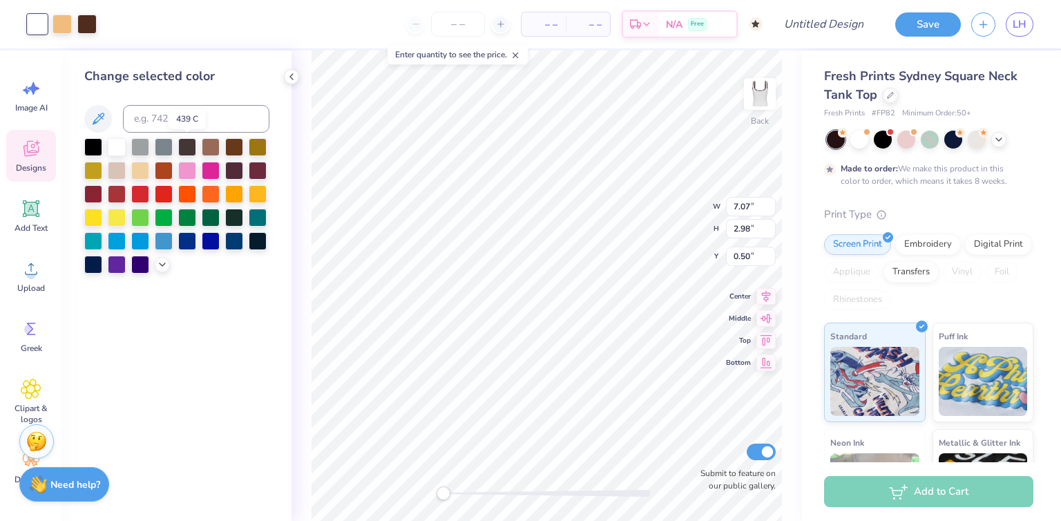
click at [191, 145] on div at bounding box center [187, 147] width 18 height 18
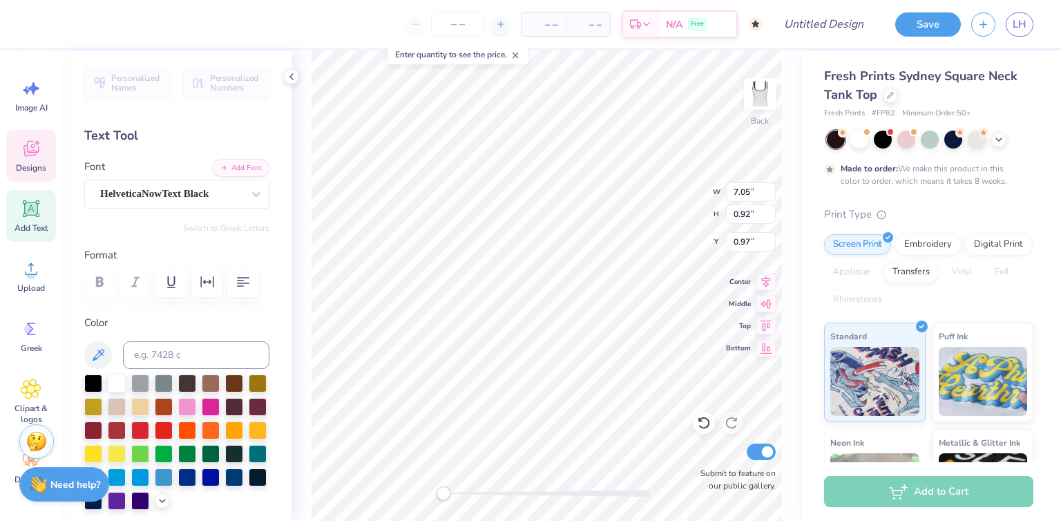
scroll to position [11, 1]
type textarea "A"
type textarea "TAU DELTA"
type input "7.07"
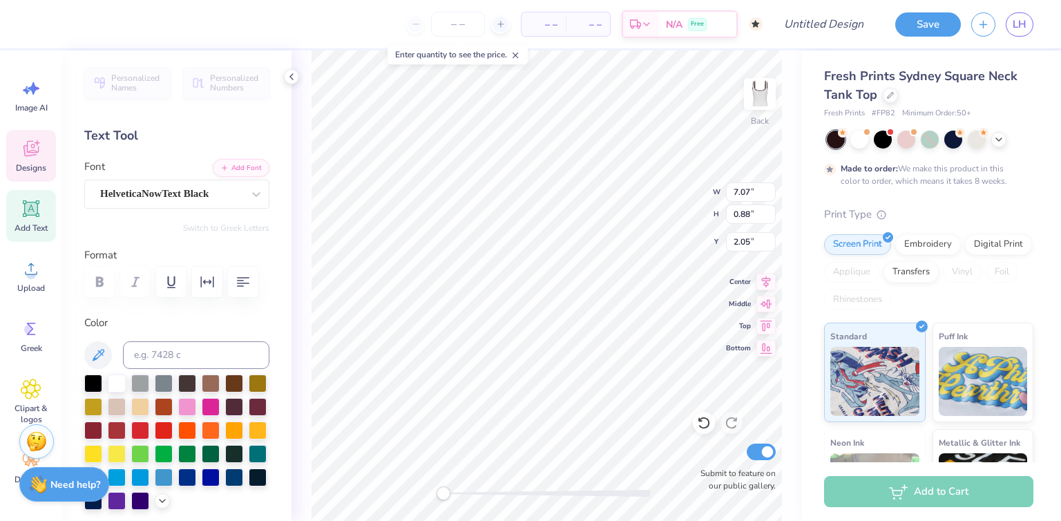
type input "0.88"
type input "2.05"
type textarea "GAMMA"
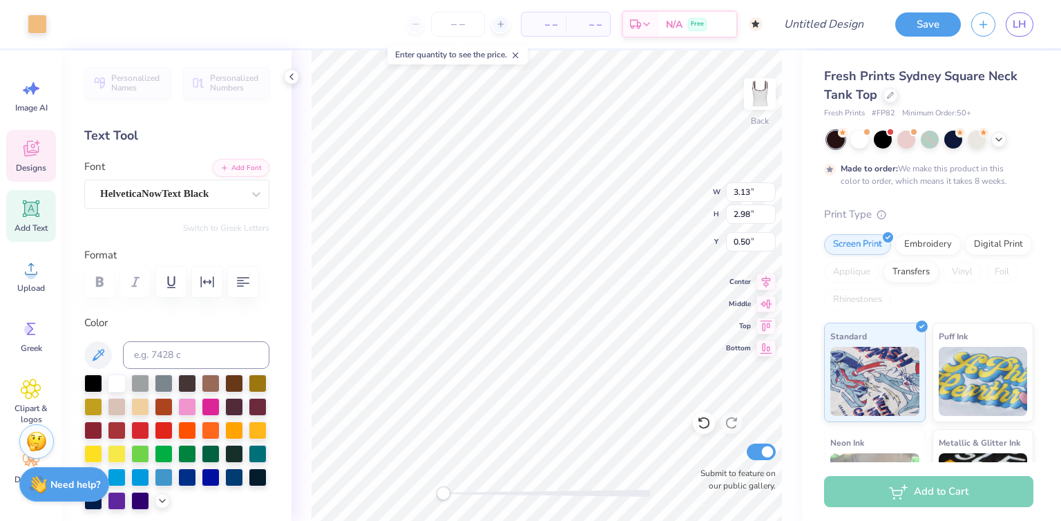
type input "7.03"
type input "0.90"
type input "0.99"
type textarea "TAU DELTA"
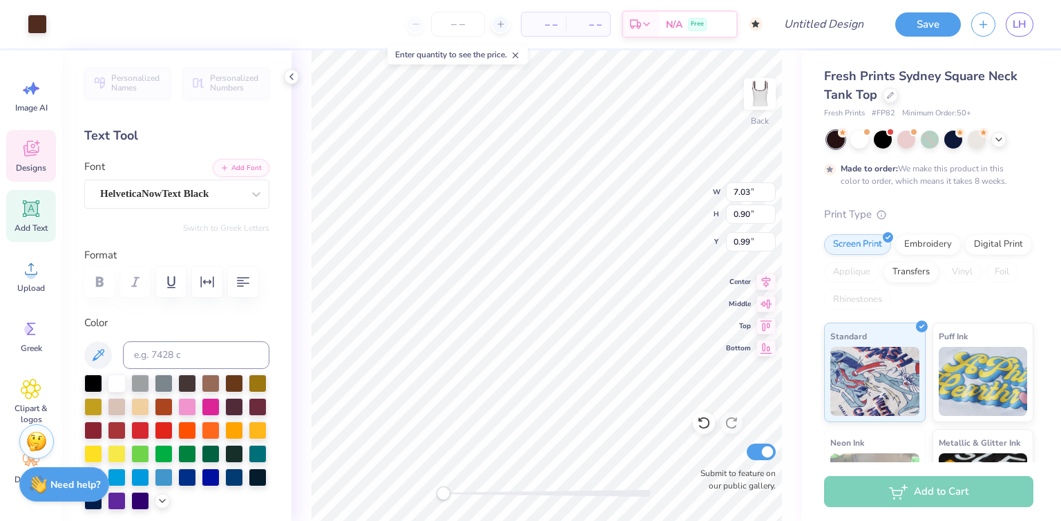
type input "3.07"
type input "2.90"
type input "0.58"
type input "3.13"
type input "2.98"
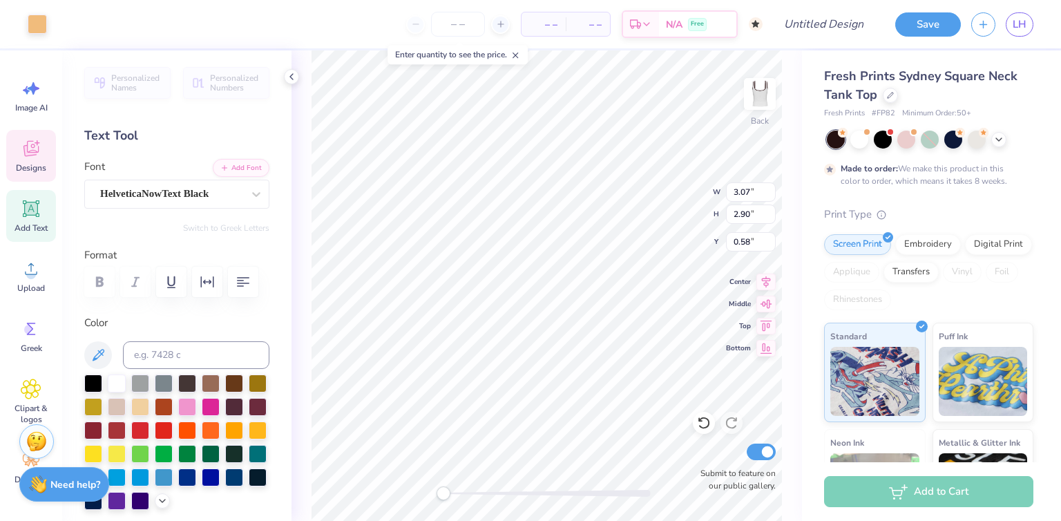
type input "0.50"
type input "3.07"
type input "2.90"
type input "0.58"
type input "0.50"
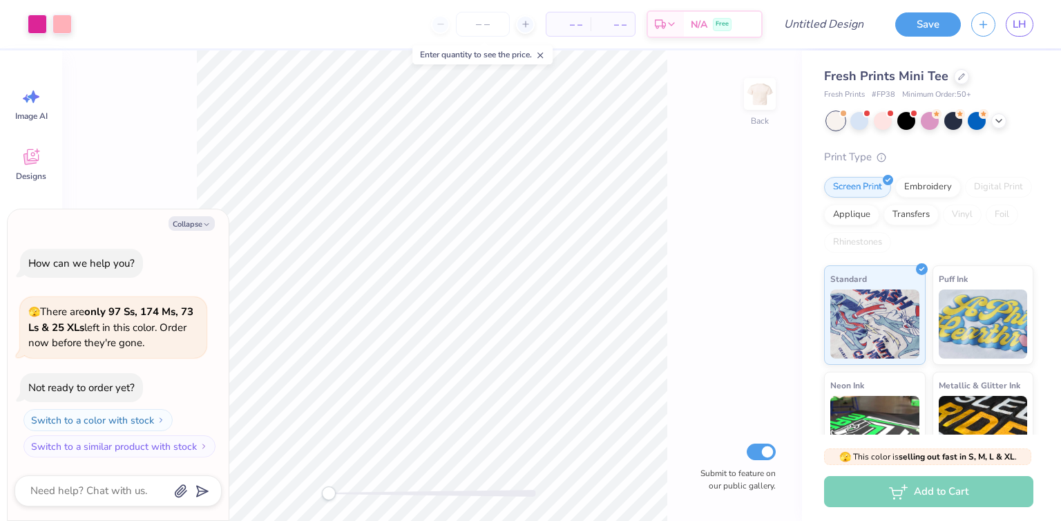
click at [188, 224] on button "Collapse" at bounding box center [192, 223] width 46 height 15
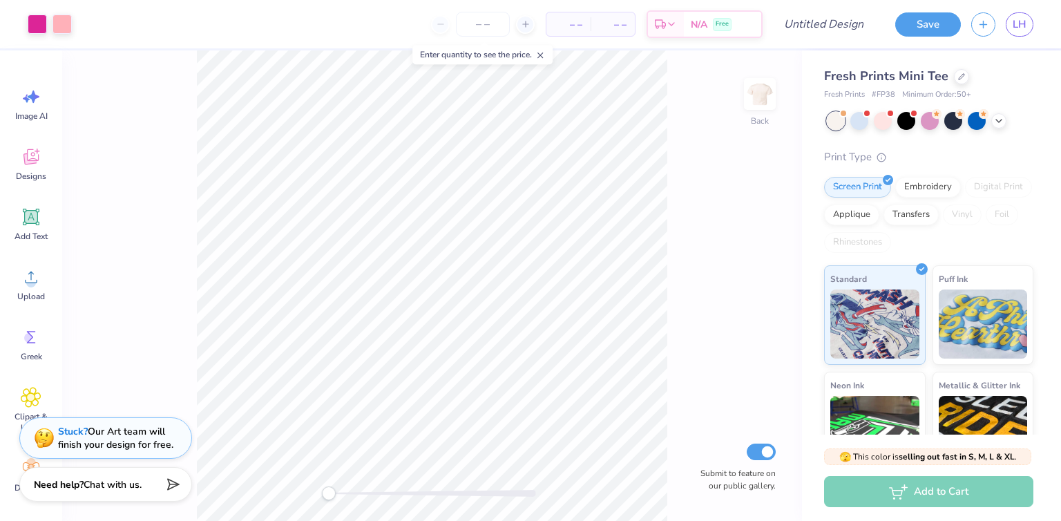
click at [924, 125] on div at bounding box center [930, 121] width 18 height 18
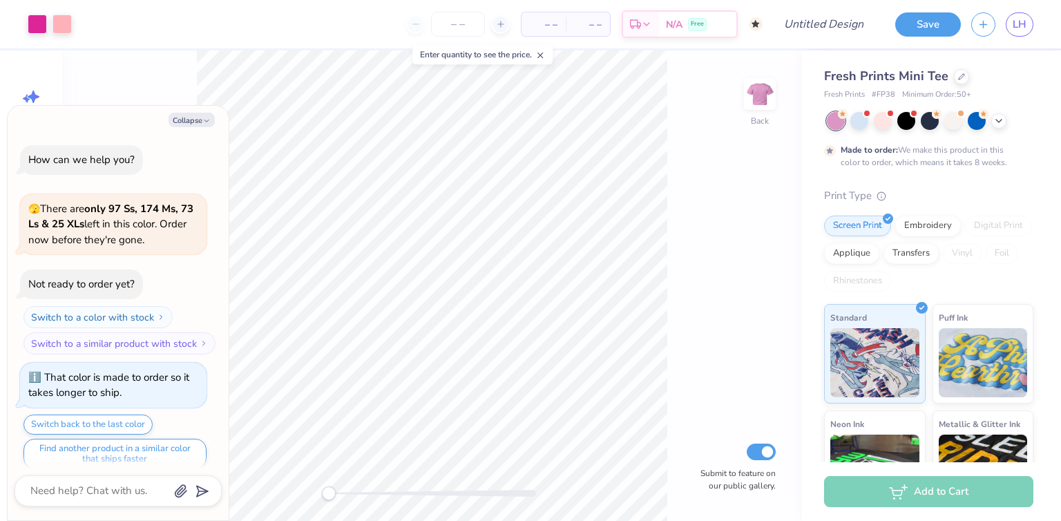
scroll to position [10, 0]
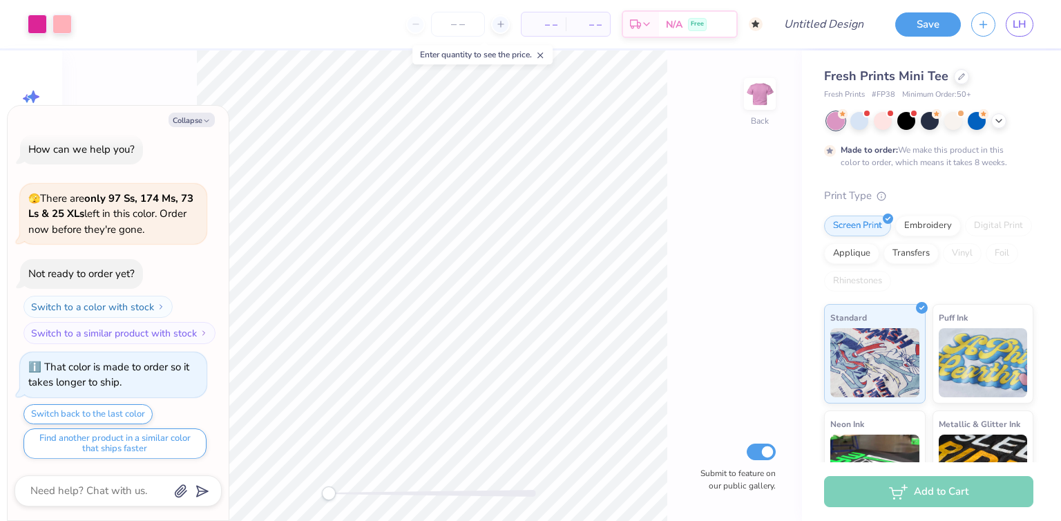
click at [909, 122] on div at bounding box center [906, 121] width 18 height 18
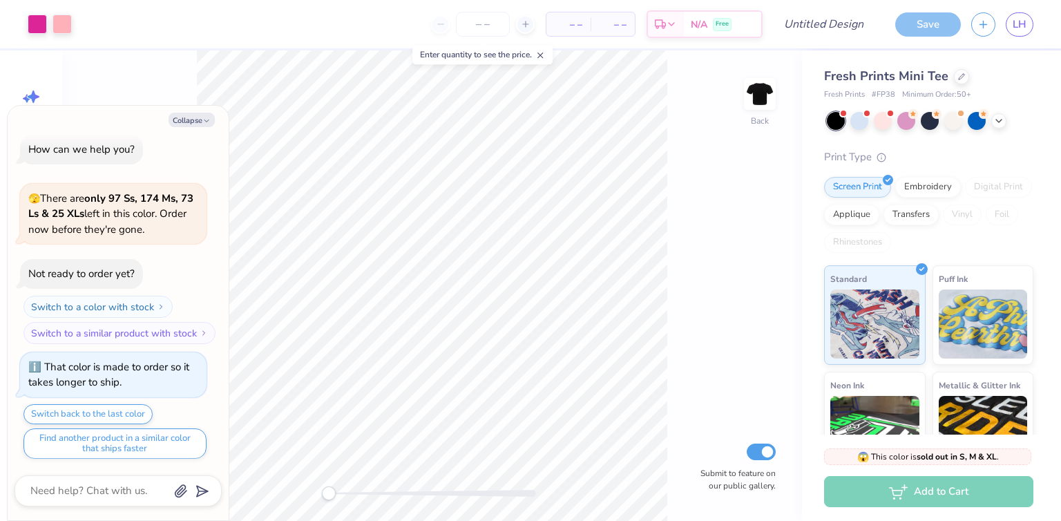
scroll to position [274, 0]
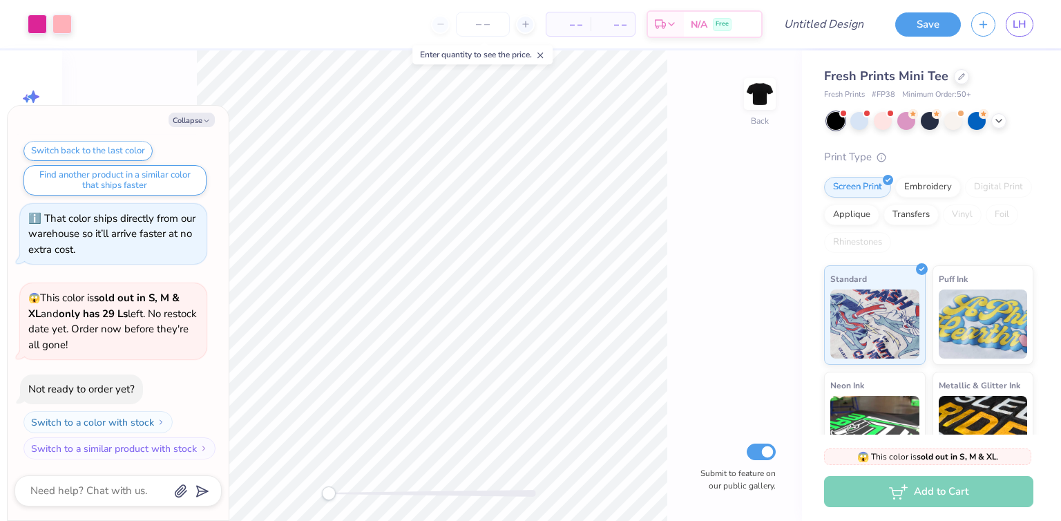
click at [976, 122] on div at bounding box center [977, 121] width 18 height 18
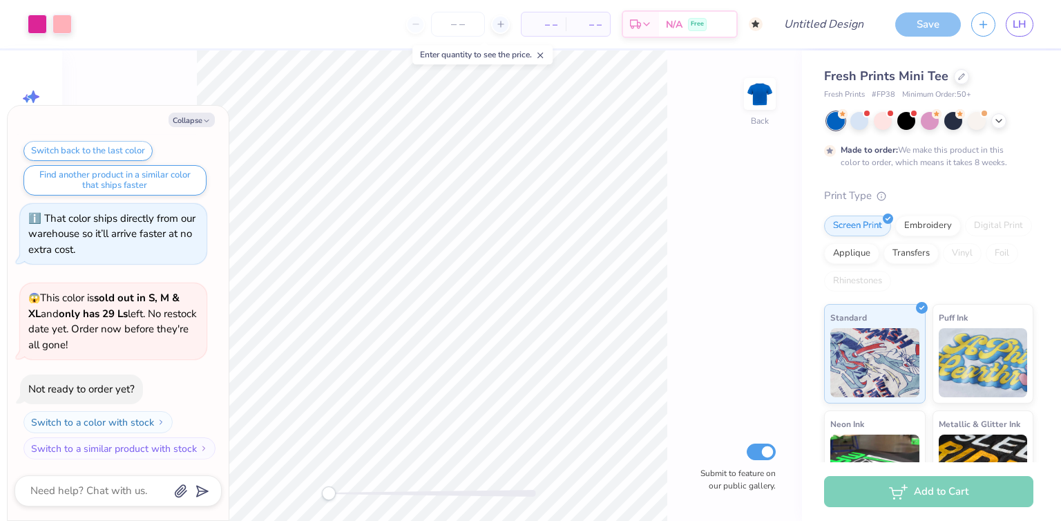
scroll to position [388, 0]
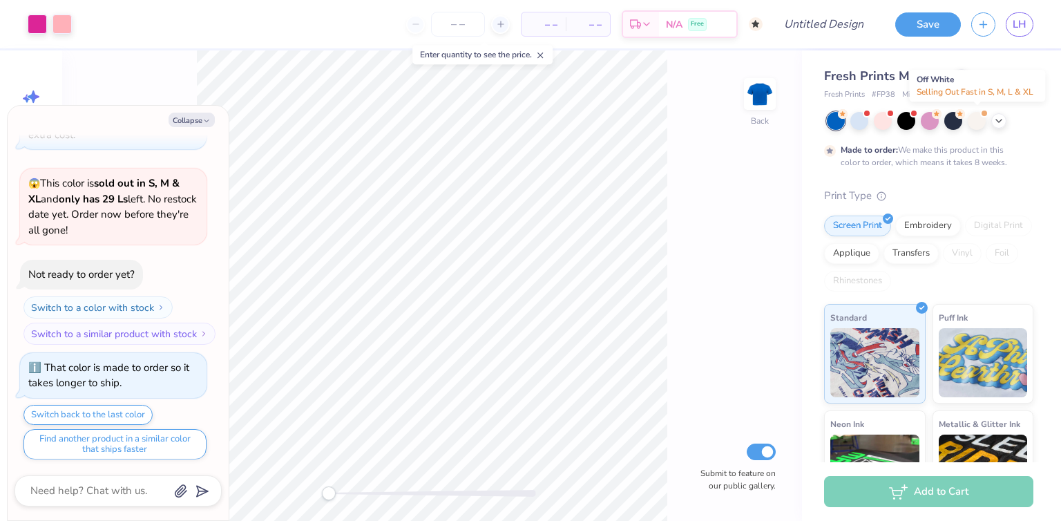
click at [973, 120] on div at bounding box center [977, 121] width 18 height 18
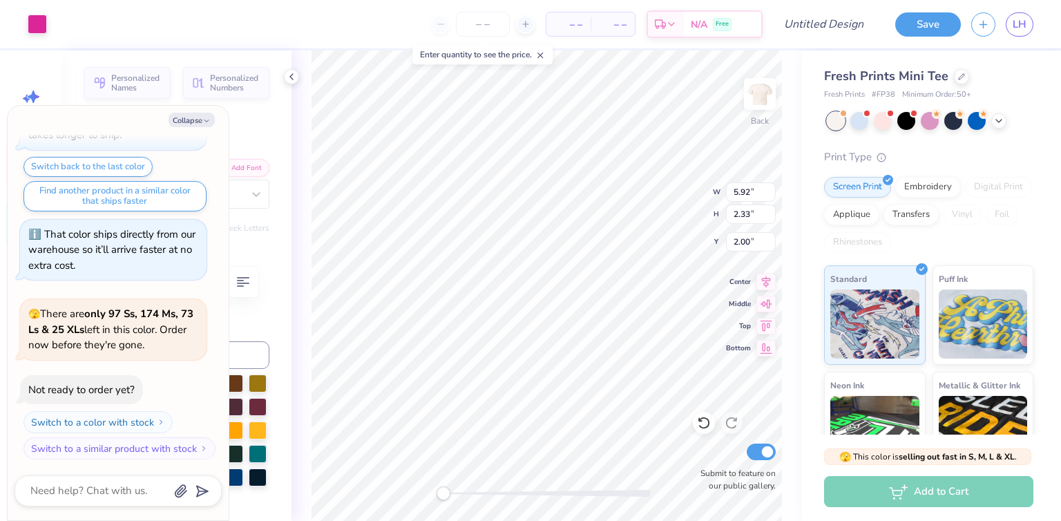
scroll to position [11, 1]
type textarea "x"
type textarea "T"
type textarea "x"
type textarea "TA"
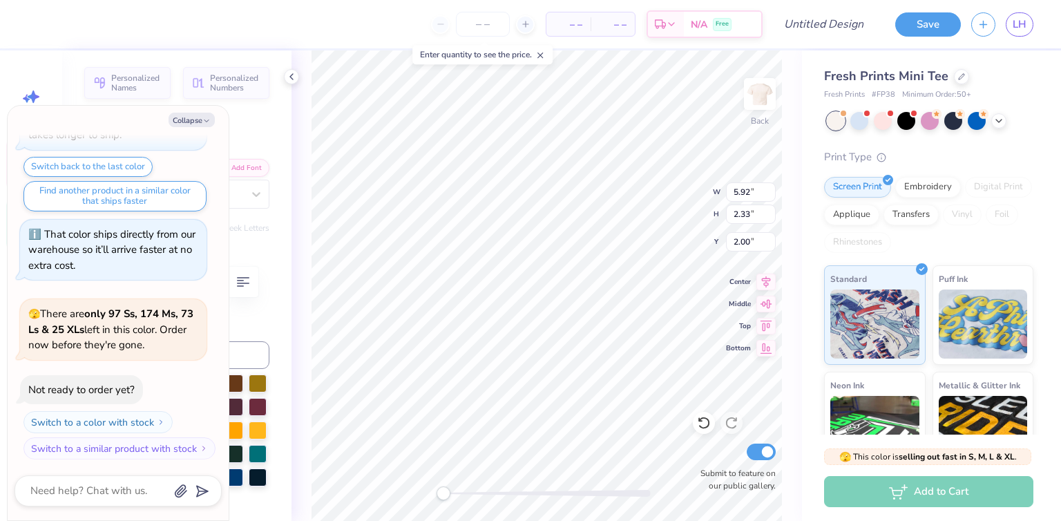
type textarea "x"
type textarea "TAU"
type textarea "x"
type textarea "TA"
type textarea "x"
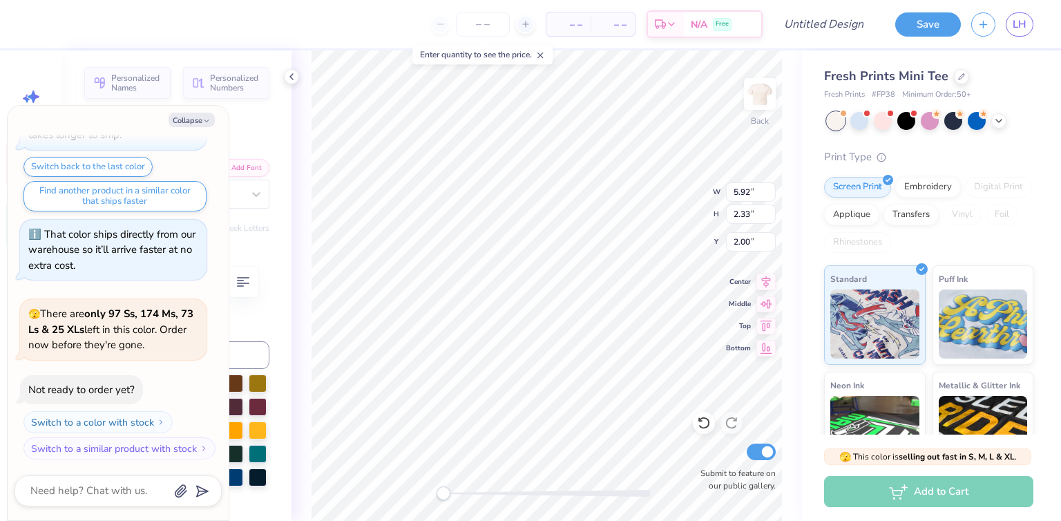
type textarea "T"
type textarea "x"
type textarea "Tau"
type textarea "x"
type input "4.20"
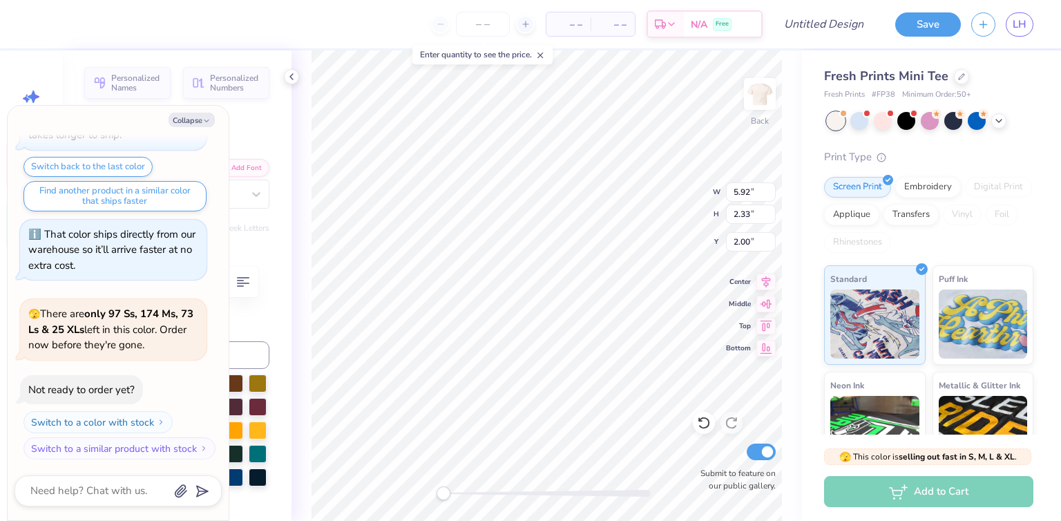
type input "2.43"
type input "3.93"
type textarea "x"
type textarea "D"
type textarea "x"
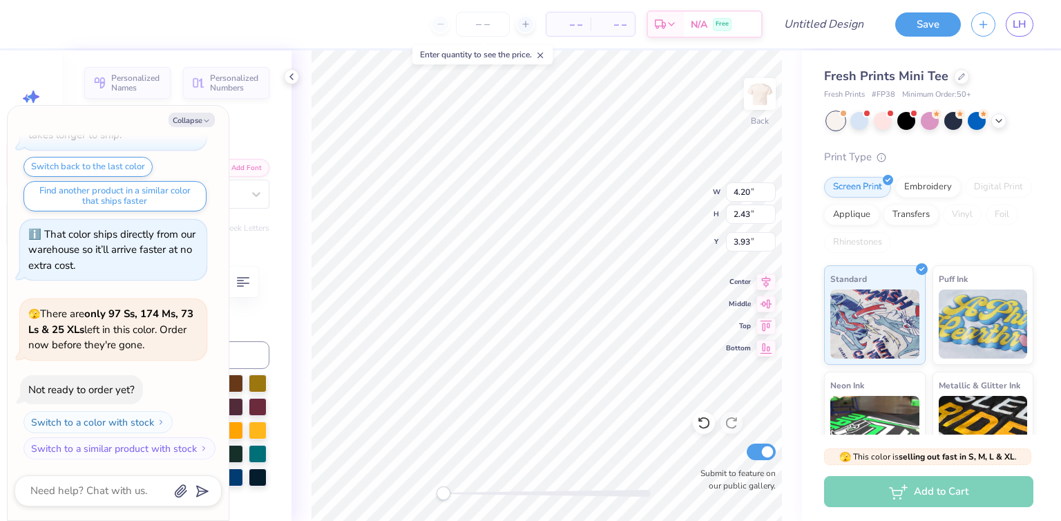
type textarea "Del"
type textarea "x"
type textarea "Delta"
type textarea "x"
type textarea "Delta"
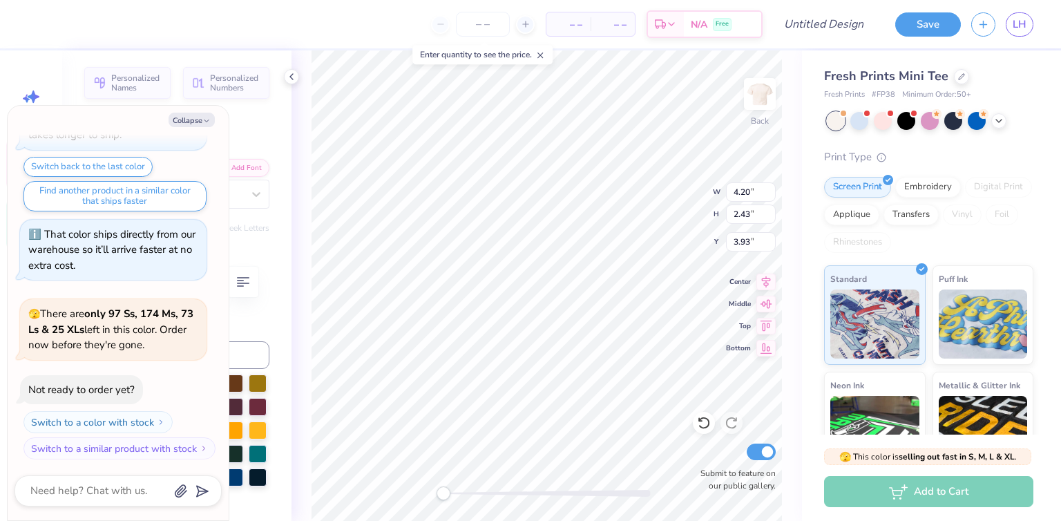
scroll to position [11, 1]
type textarea "x"
type textarea "Delta G"
type textarea "x"
type textarea "Delta Gam"
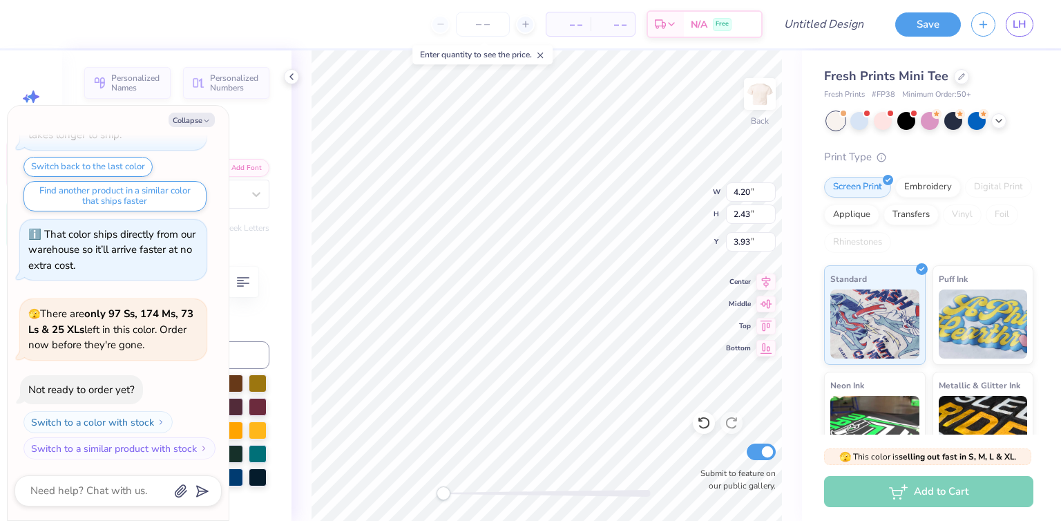
type textarea "x"
type textarea "Delta Gamm"
type textarea "x"
type textarea "Delta Gam"
type textarea "x"
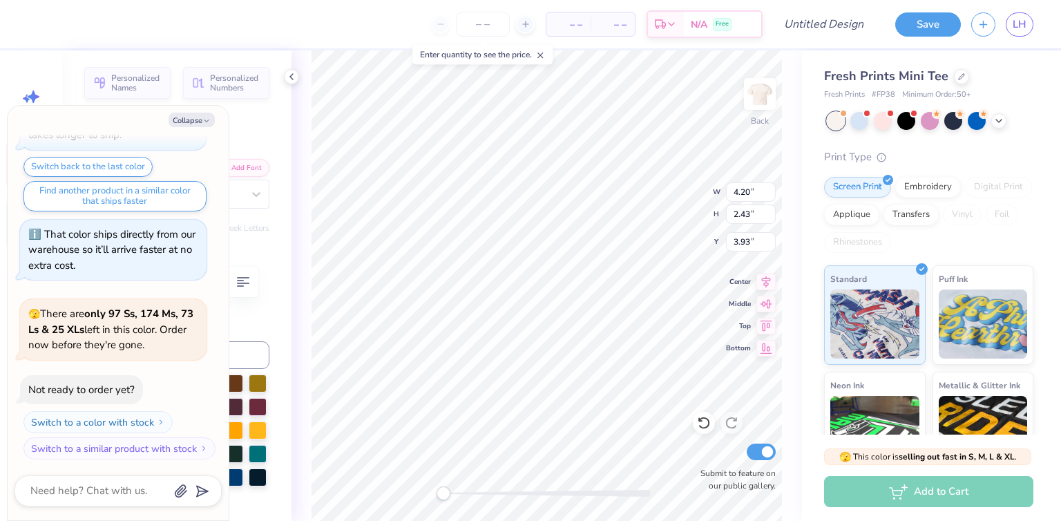
type textarea "Delta Ga"
type textarea "x"
type textarea "Delta G"
type textarea "x"
type textarea "Delta"
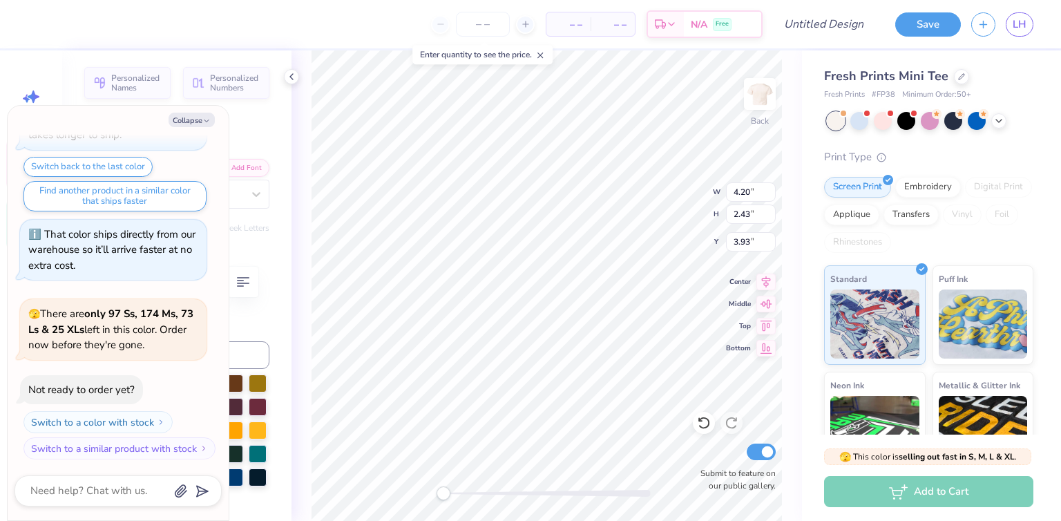
type textarea "x"
type textarea "Delta"
type textarea "x"
type input "3.48"
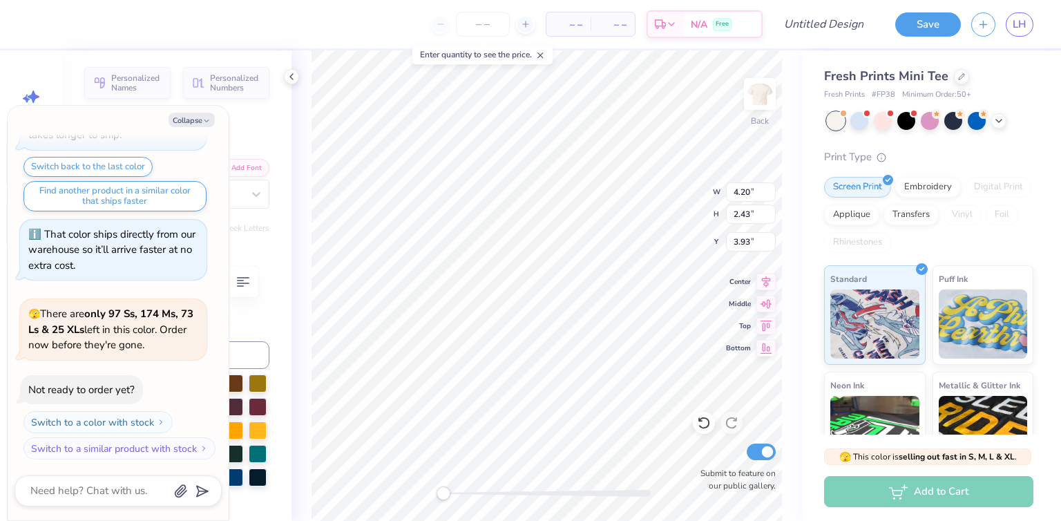
type input "1.87"
type input "2.21"
type textarea "x"
type input "6.20"
type input "0.54"
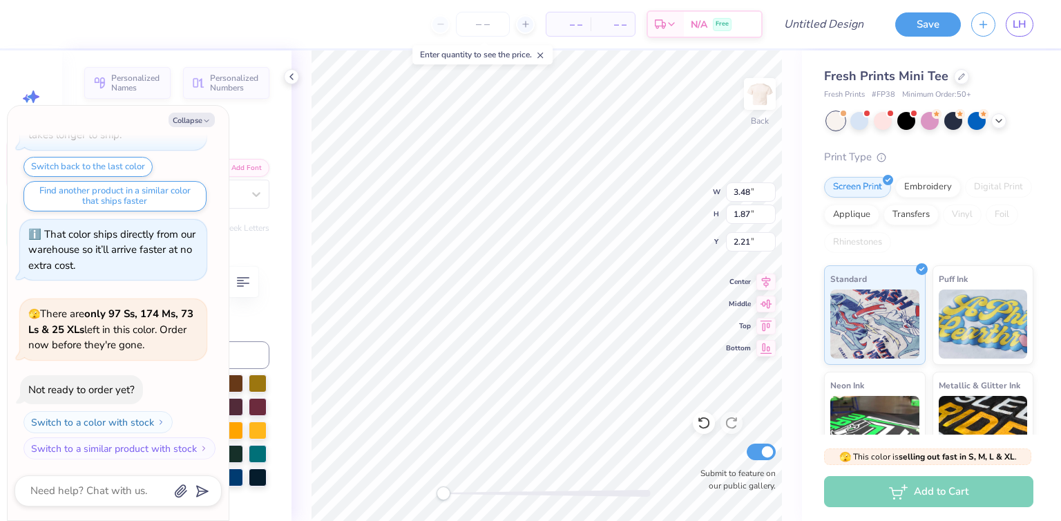
type input "7.21"
type textarea "x"
type textarea "G"
type textarea "x"
type textarea "Gam"
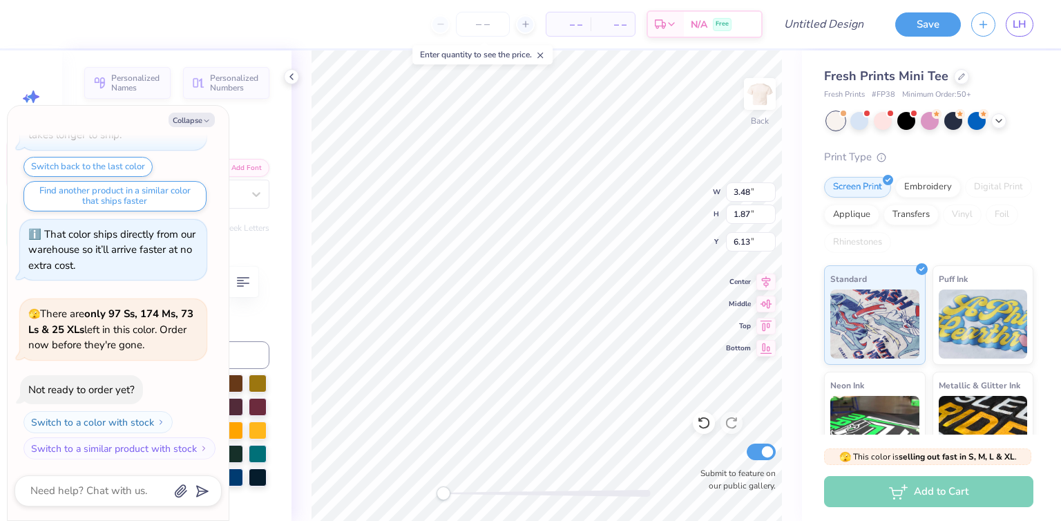
type textarea "x"
type textarea "Gamm"
type textarea "x"
type textarea "Gamma"
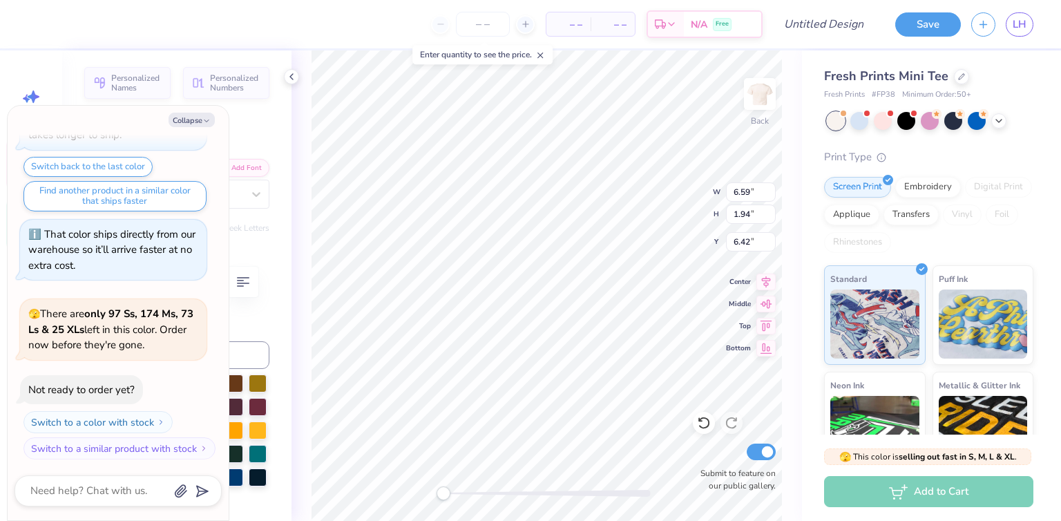
type textarea "x"
